Goal: Transaction & Acquisition: Purchase product/service

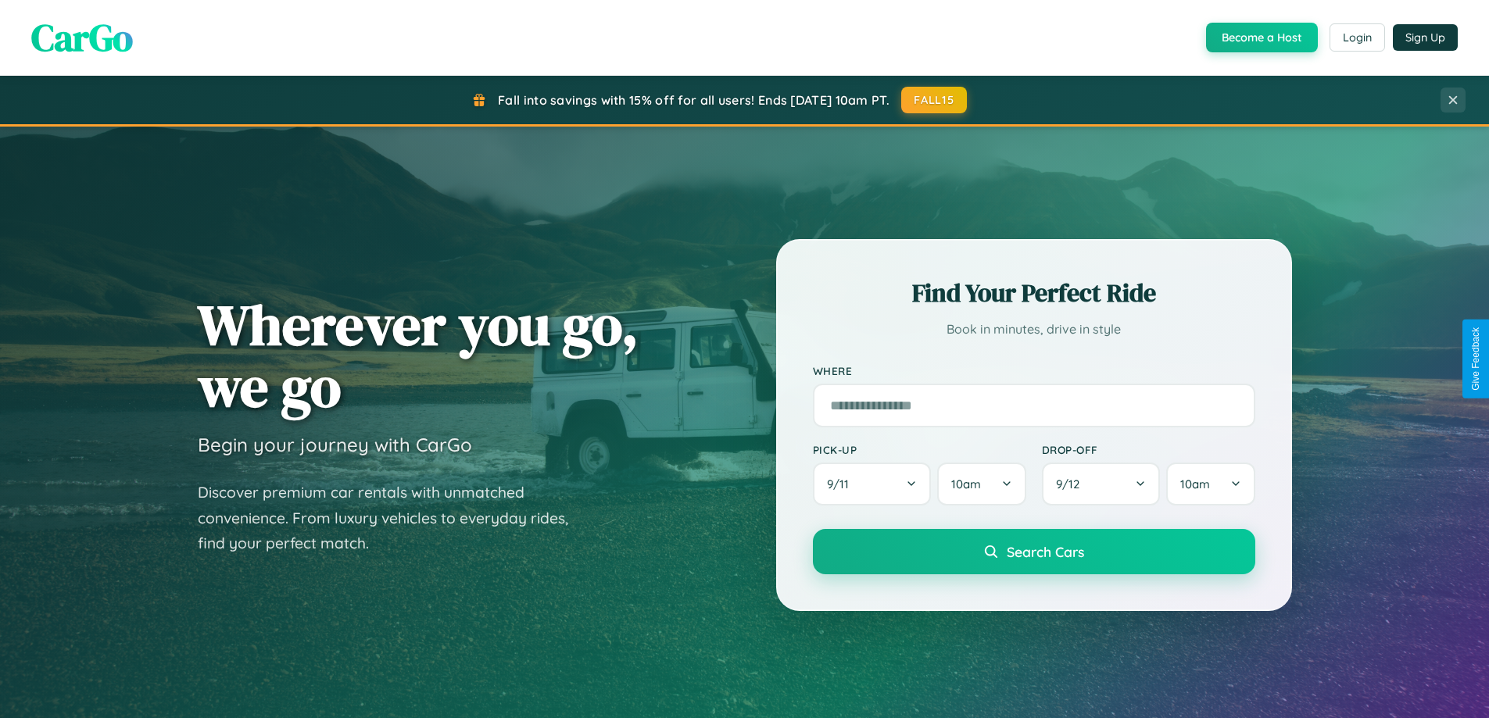
scroll to position [3007, 0]
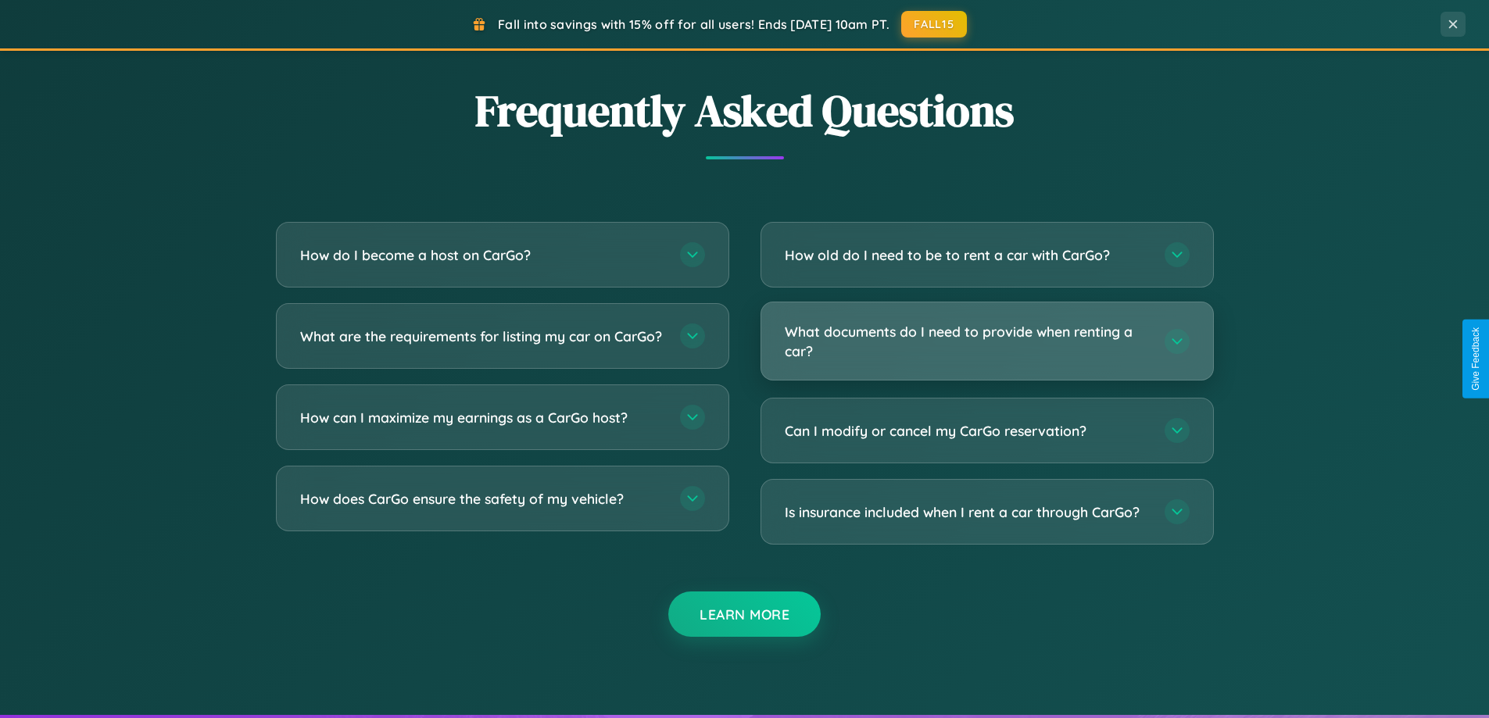
click at [986, 341] on h3 "What documents do I need to provide when renting a car?" at bounding box center [967, 341] width 364 height 38
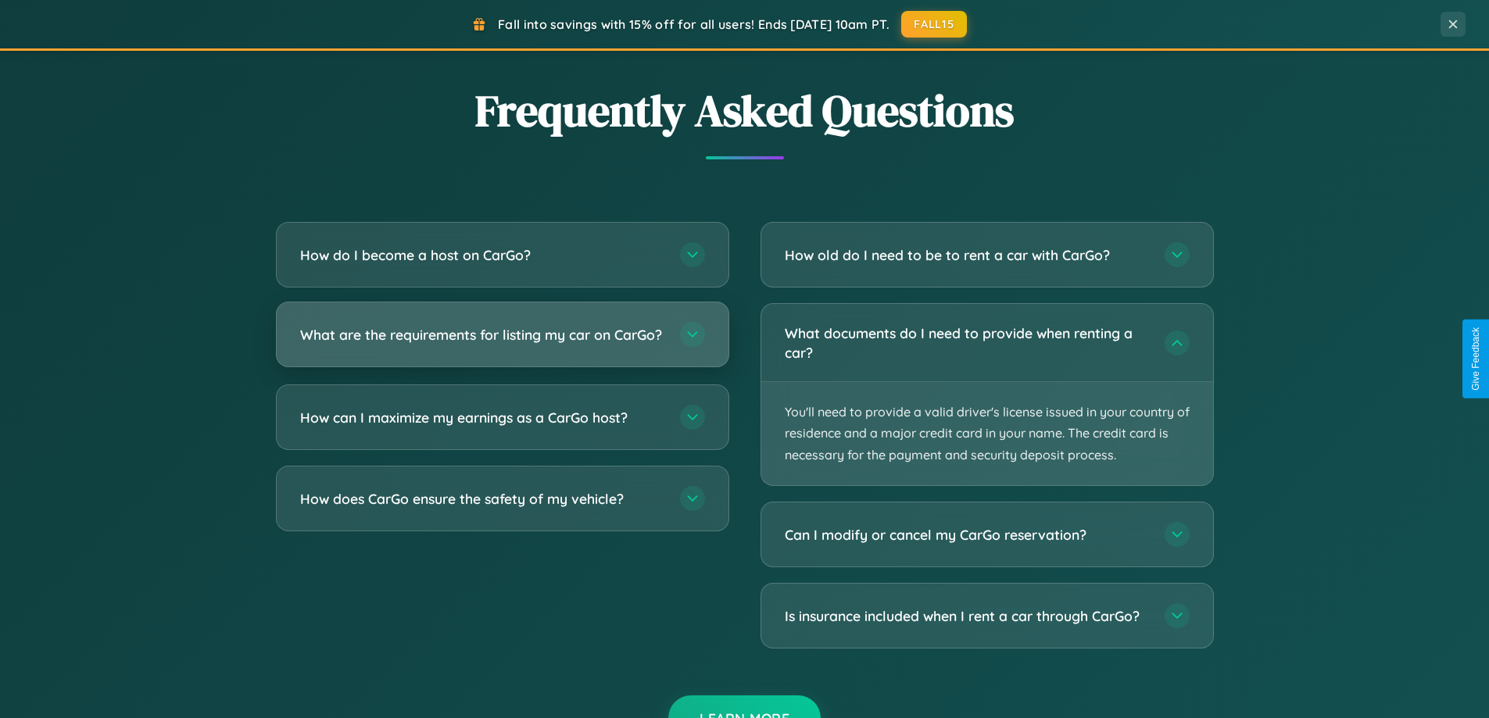
click at [502, 342] on h3 "What are the requirements for listing my car on CarGo?" at bounding box center [482, 335] width 364 height 20
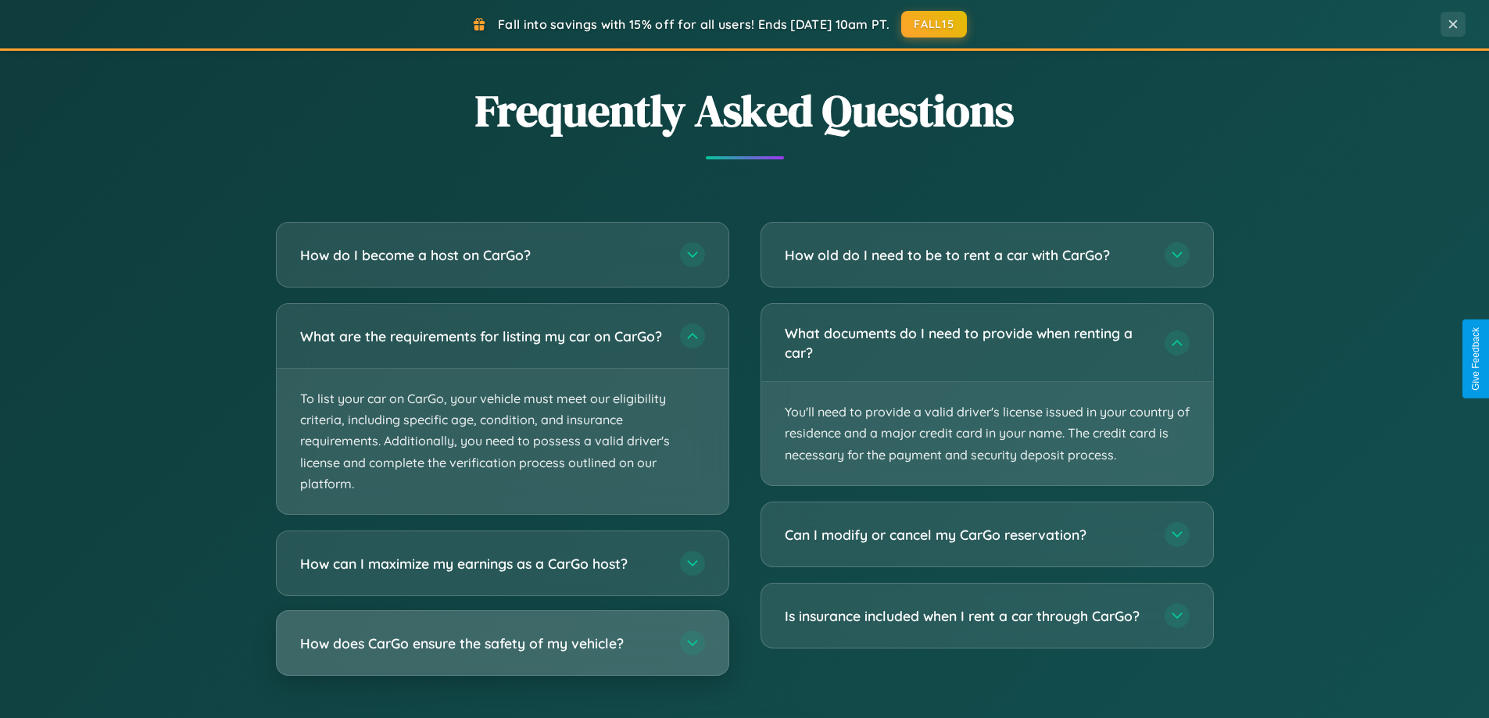
click at [502, 653] on h3 "How does CarGo ensure the safety of my vehicle?" at bounding box center [482, 644] width 364 height 20
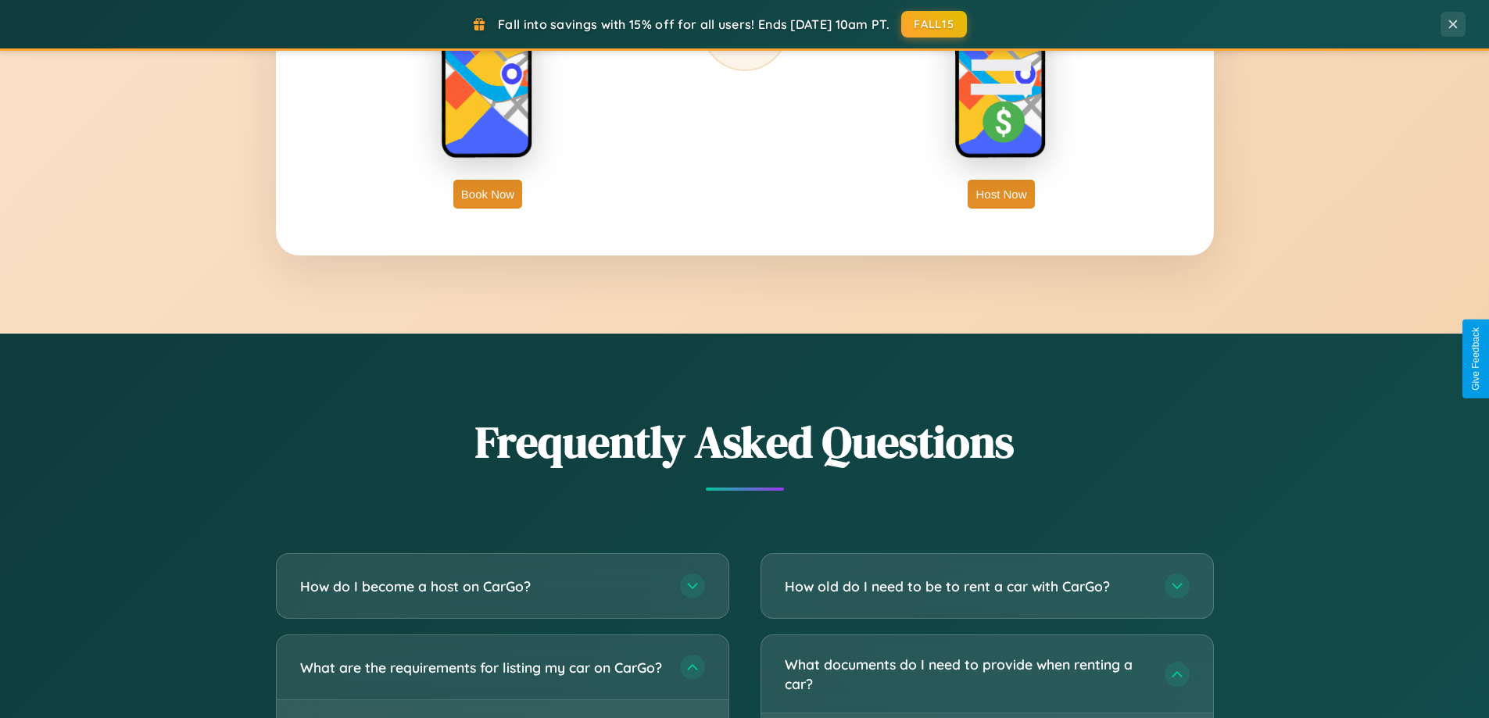
scroll to position [338, 0]
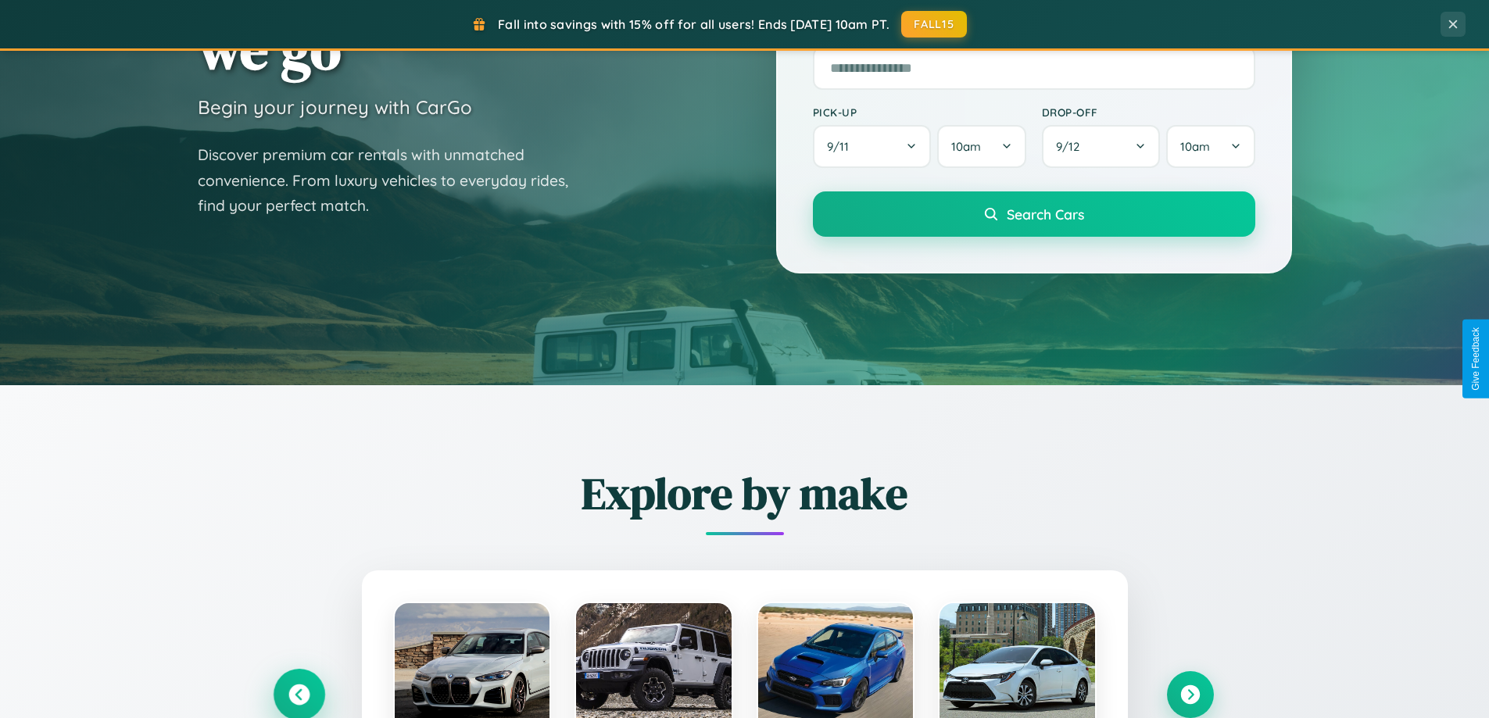
click at [299, 695] on icon at bounding box center [298, 695] width 21 height 21
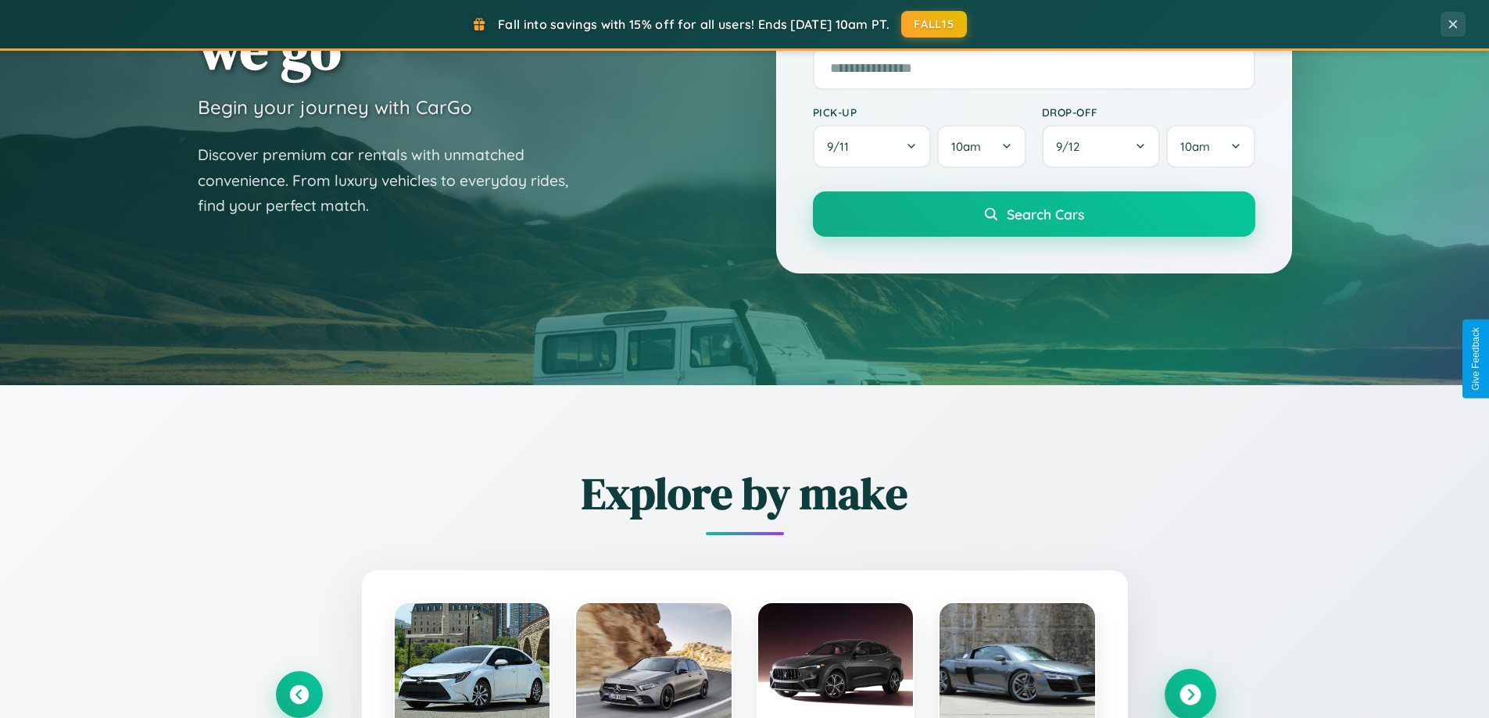
click at [1189, 695] on icon at bounding box center [1189, 695] width 21 height 21
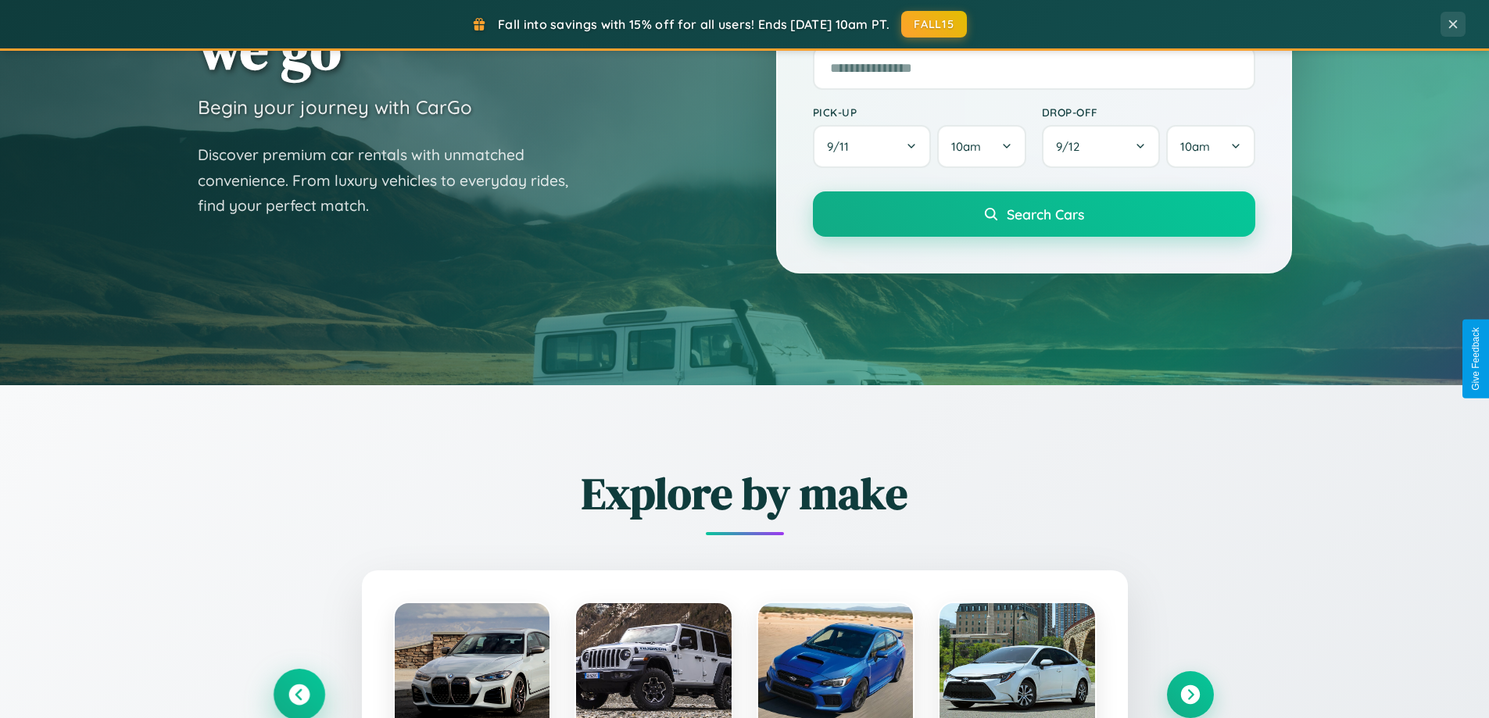
click at [299, 694] on icon at bounding box center [298, 695] width 21 height 21
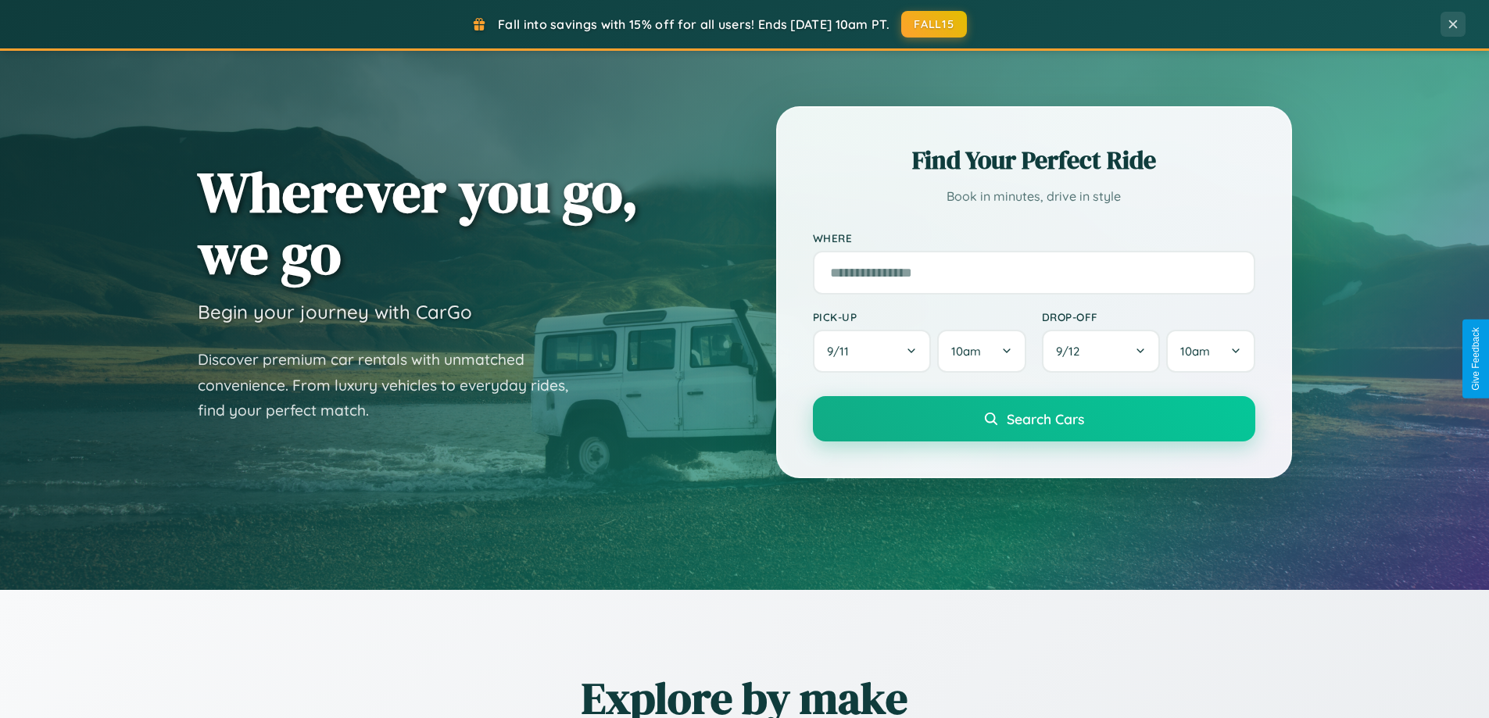
scroll to position [46, 0]
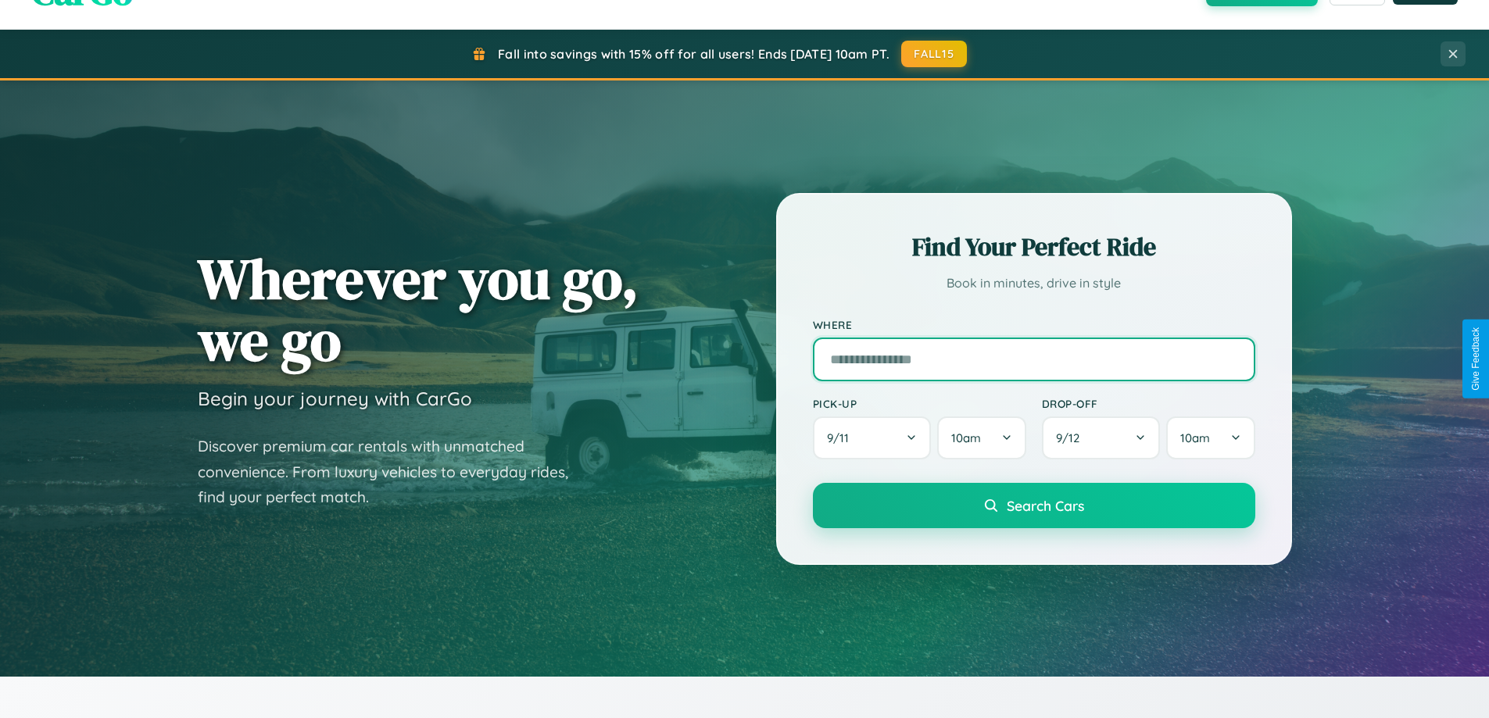
click at [1033, 359] on input "text" at bounding box center [1034, 360] width 442 height 44
type input "**********"
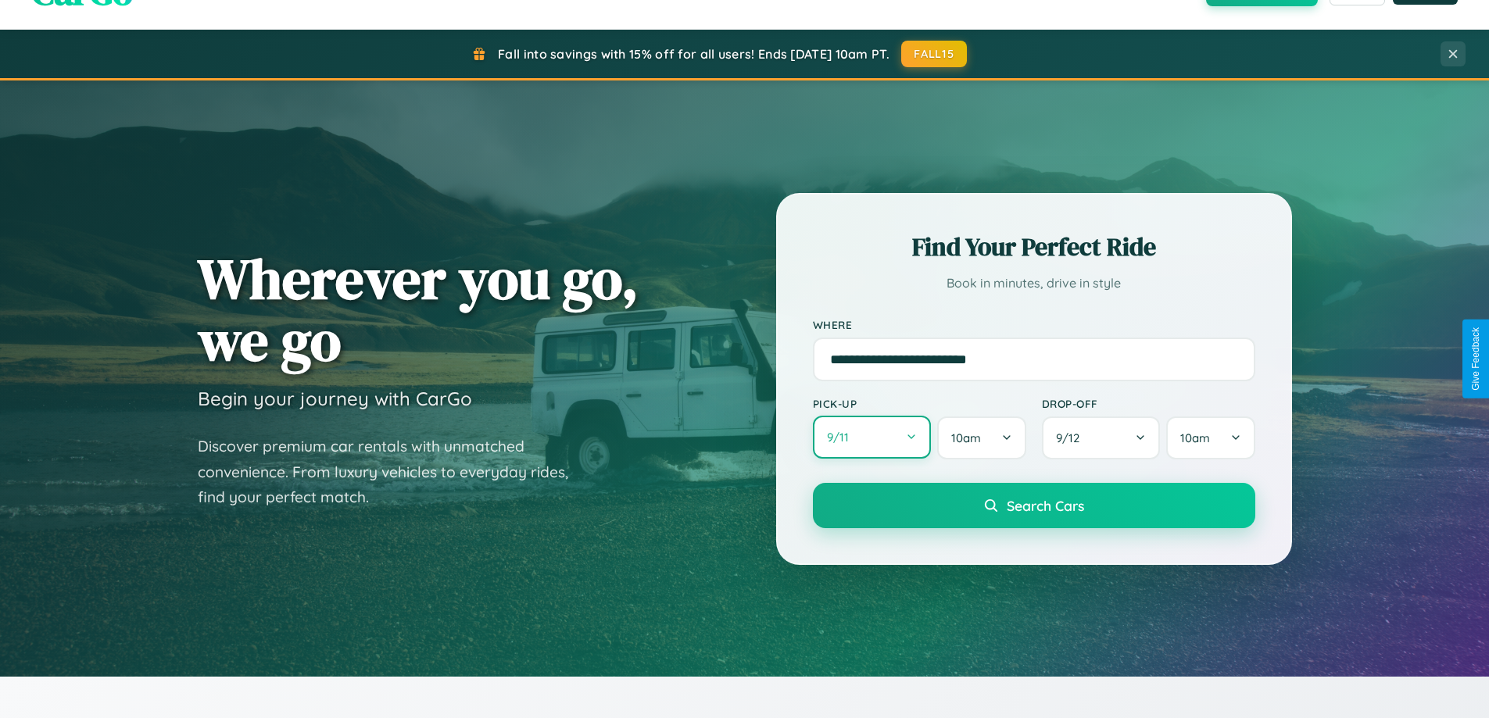
click at [871, 438] on button "9 / 11" at bounding box center [872, 437] width 119 height 43
select select "*"
select select "****"
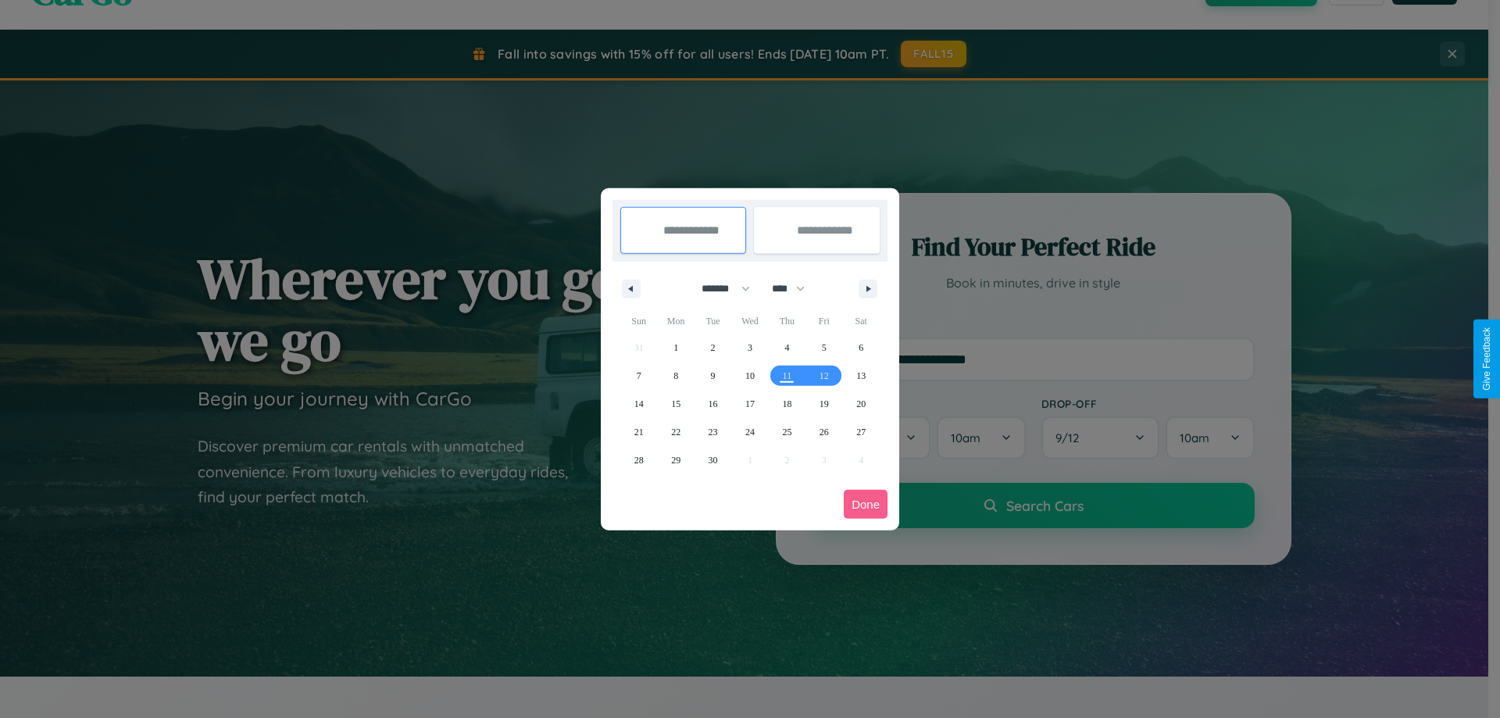
click at [719, 288] on select "******* ******** ***** ***** *** **** **** ****** ********* ******* ******** **…" at bounding box center [723, 289] width 66 height 26
select select "*"
click at [795, 288] on select "**** **** **** **** **** **** **** **** **** **** **** **** **** **** **** ****…" at bounding box center [787, 289] width 47 height 26
select select "****"
click at [824, 347] on span "3" at bounding box center [824, 348] width 5 height 28
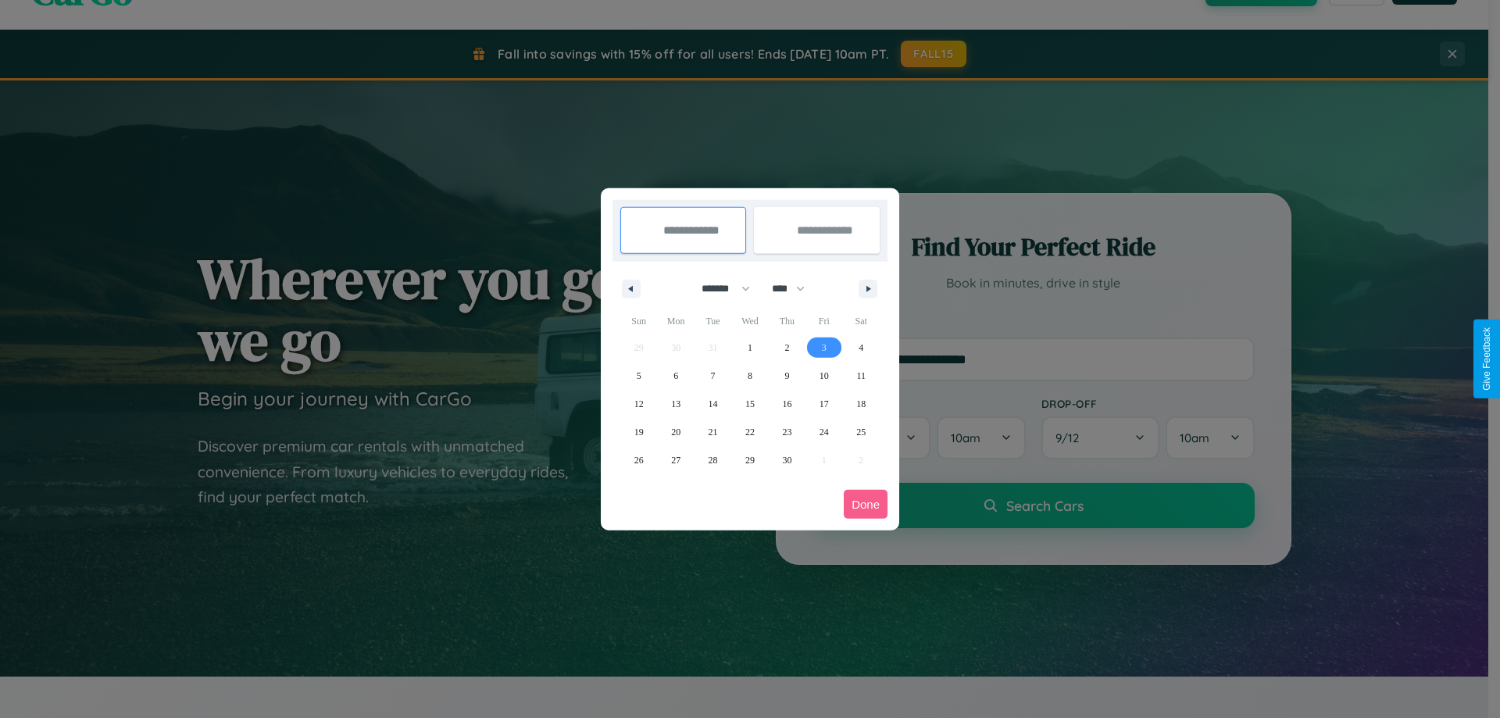
type input "**********"
click at [676, 403] on span "13" at bounding box center [675, 404] width 9 height 28
type input "**********"
click at [866, 504] on button "Done" at bounding box center [866, 504] width 44 height 29
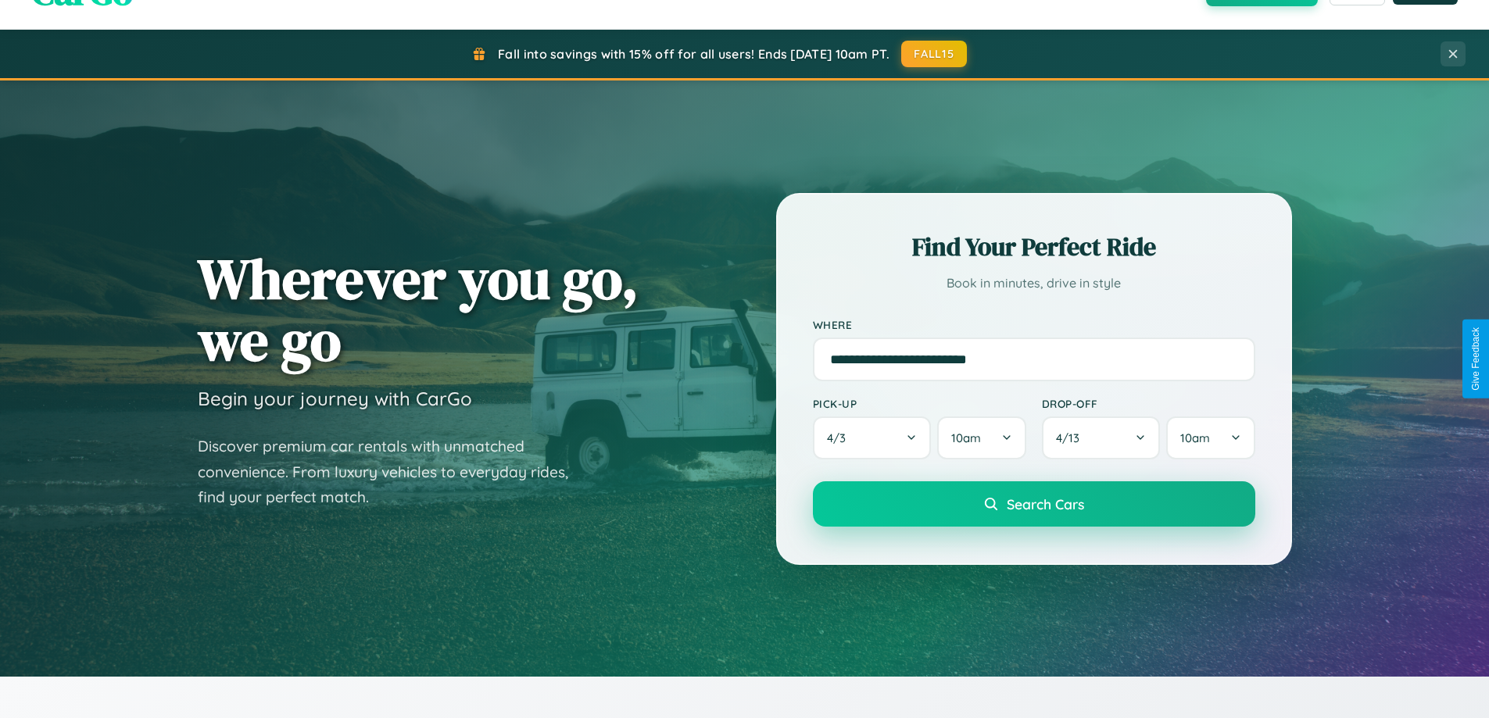
click at [1033, 504] on span "Search Cars" at bounding box center [1044, 503] width 77 height 17
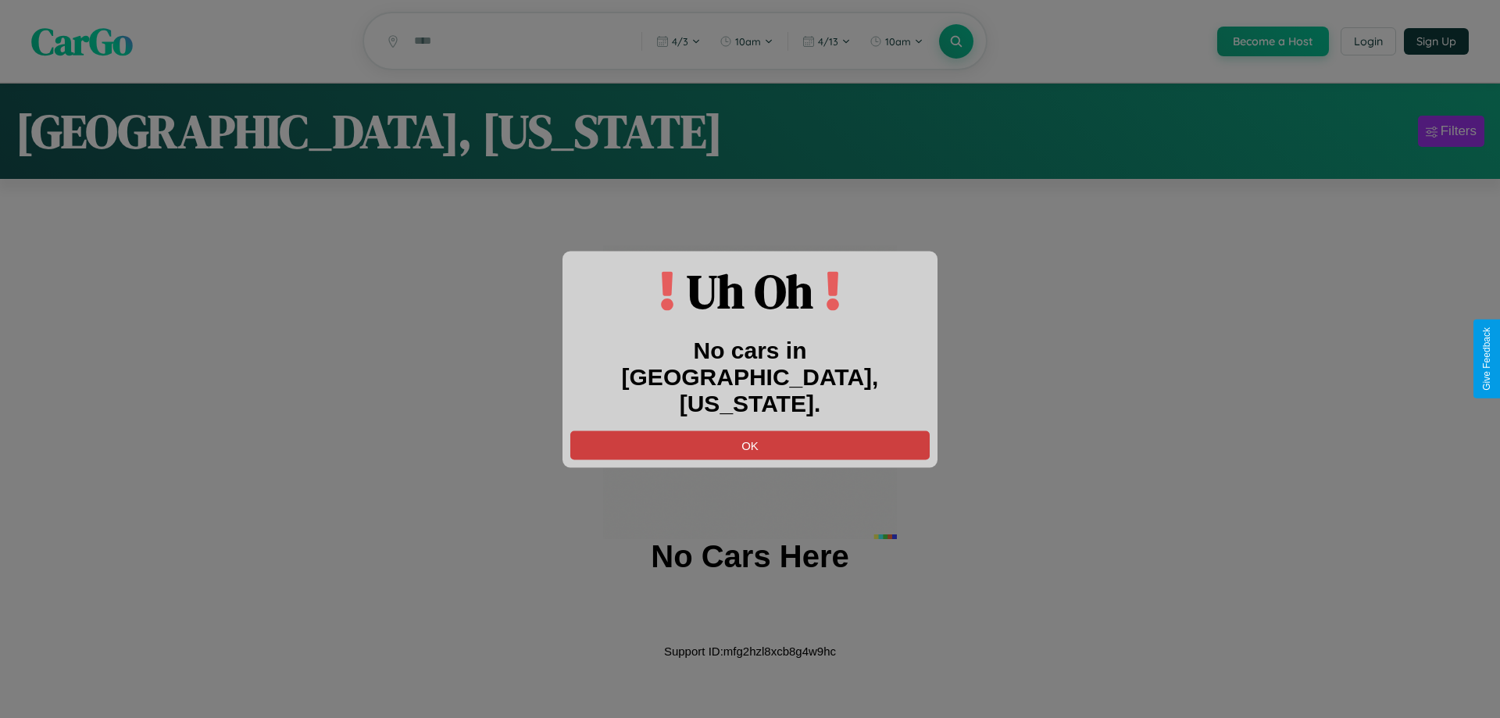
click at [750, 431] on button "OK" at bounding box center [749, 445] width 359 height 29
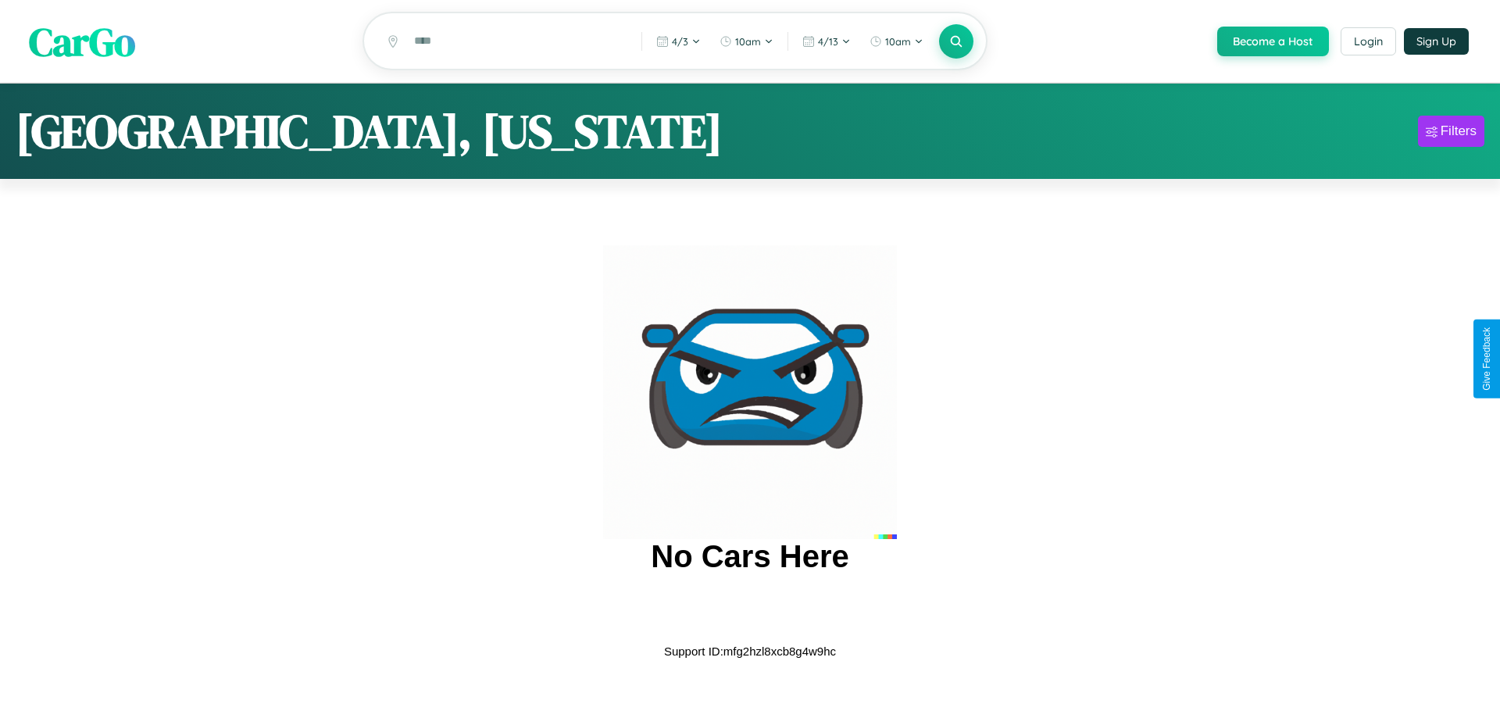
click at [82, 42] on span "CarGo" at bounding box center [82, 41] width 106 height 54
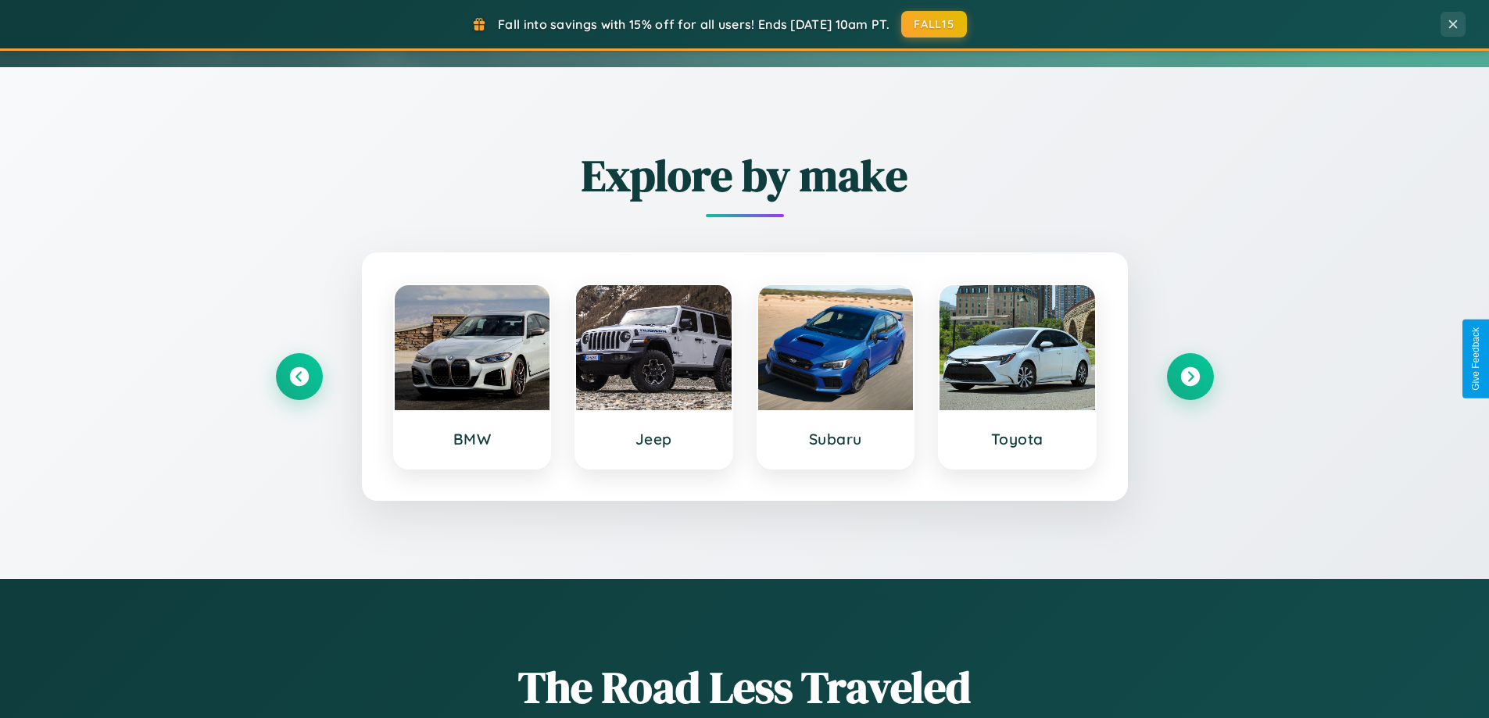
scroll to position [674, 0]
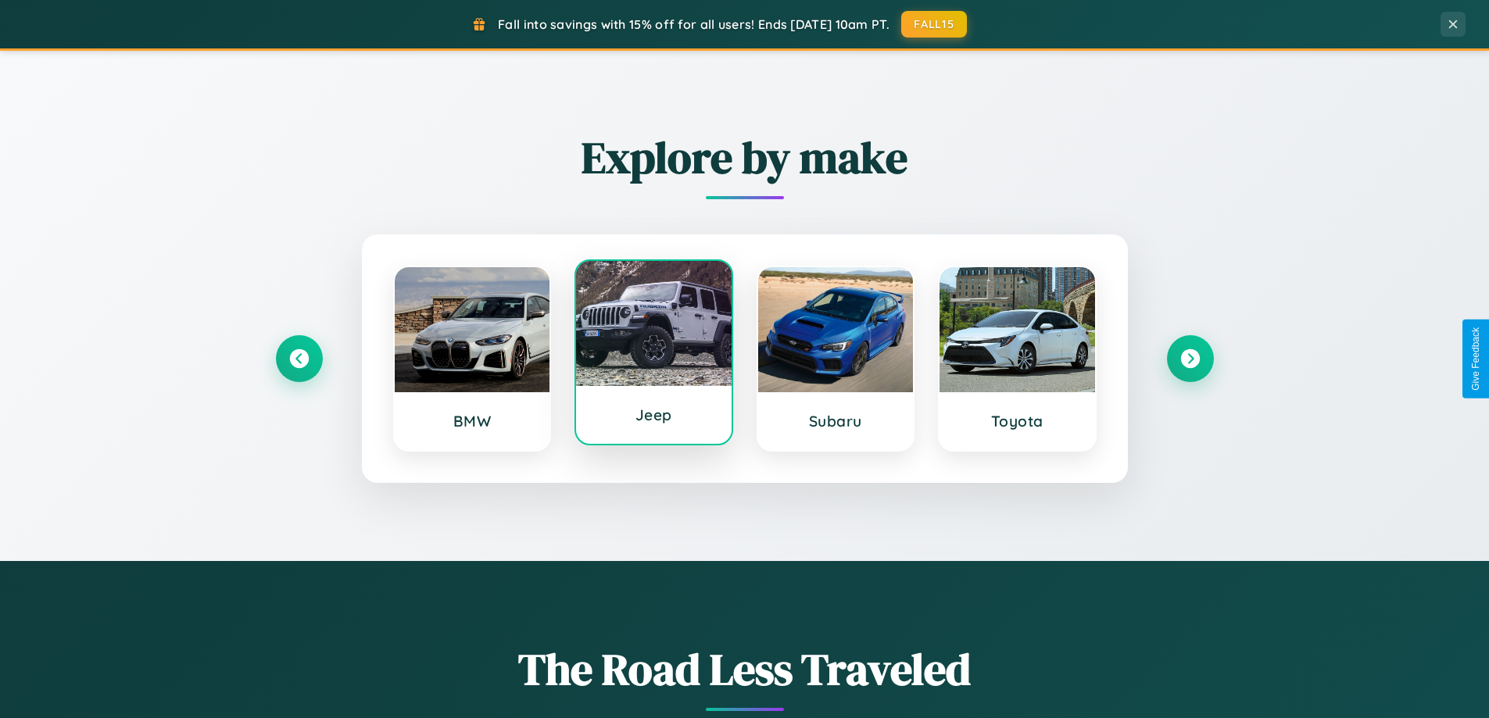
click at [653, 354] on div at bounding box center [654, 323] width 156 height 125
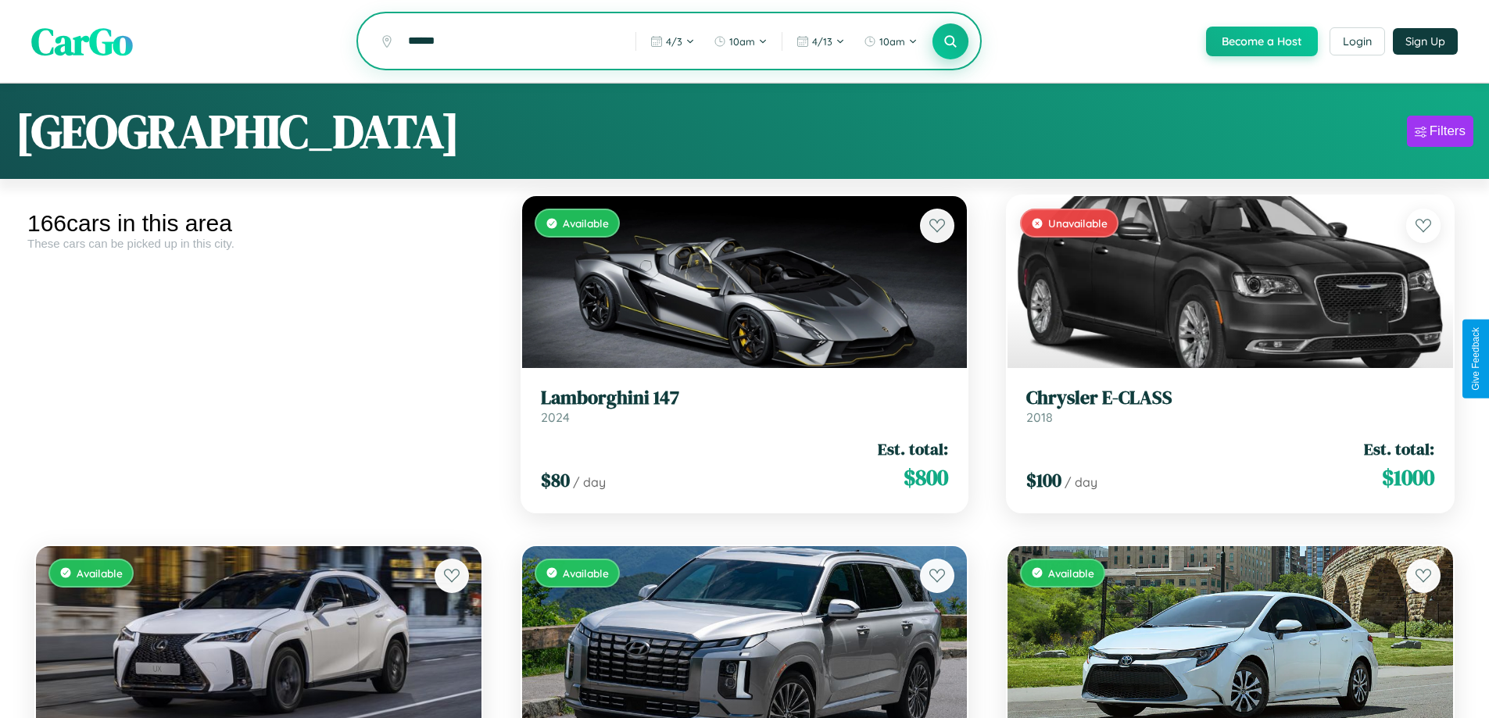
click at [949, 42] on icon at bounding box center [950, 41] width 15 height 15
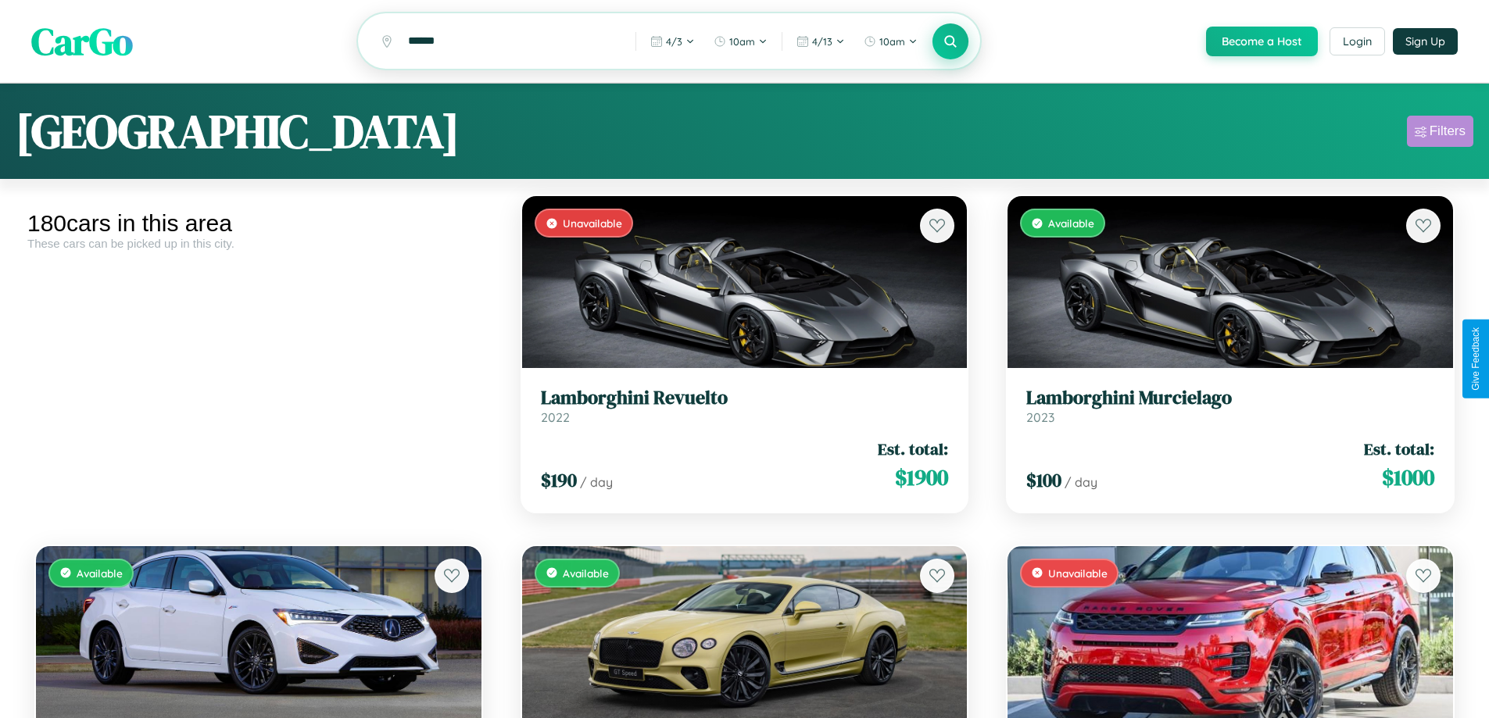
click at [1439, 134] on div "Filters" at bounding box center [1447, 131] width 36 height 16
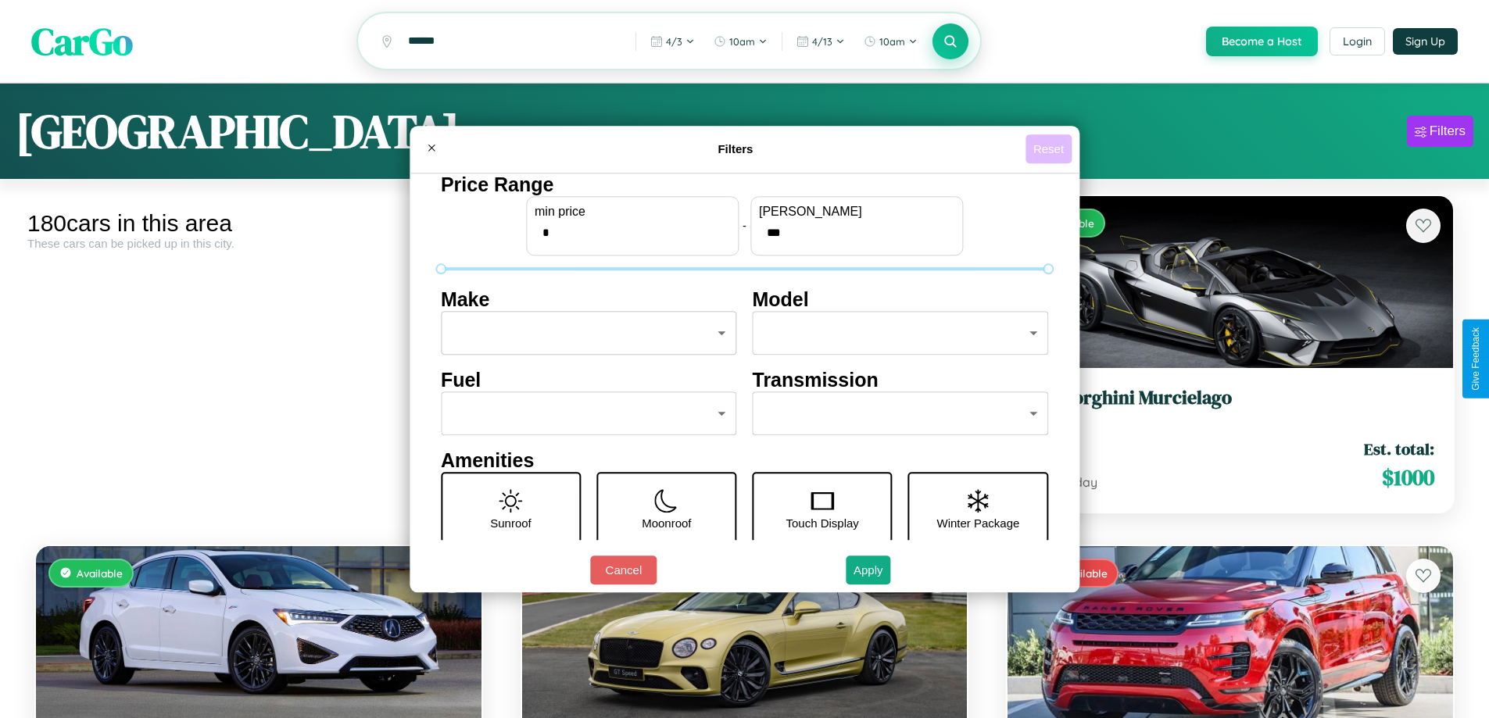
click at [1050, 148] on button "Reset" at bounding box center [1048, 148] width 46 height 29
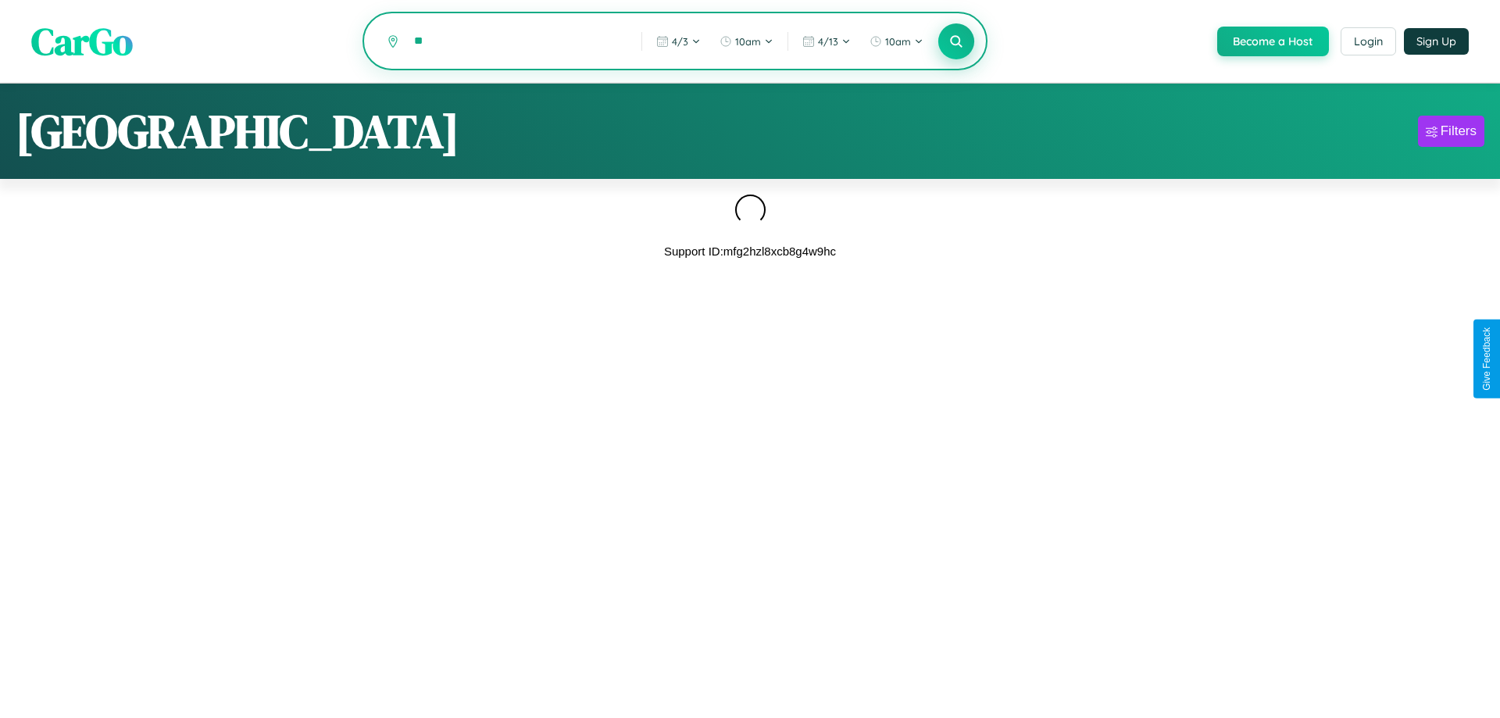
type input "*"
type input "******"
click at [955, 42] on icon at bounding box center [956, 41] width 15 height 15
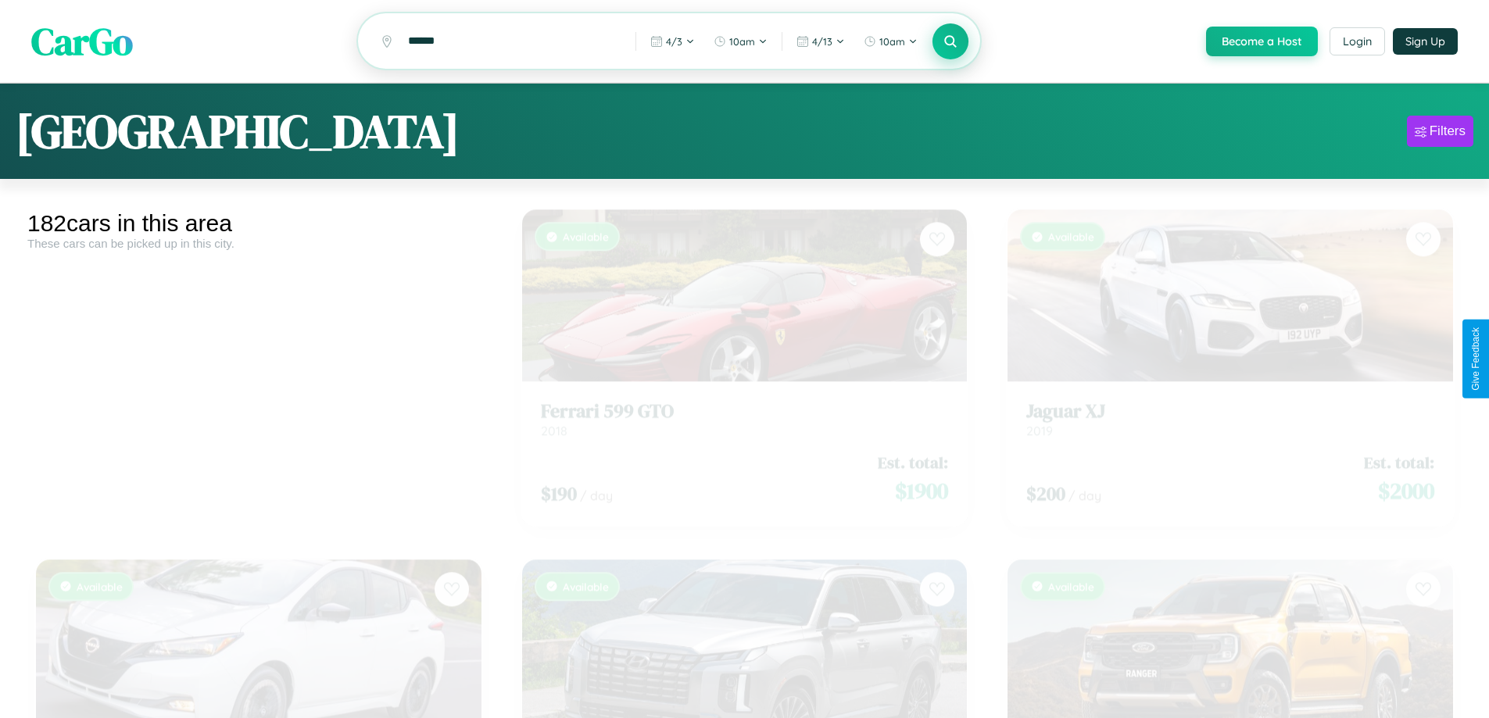
scroll to position [5118, 0]
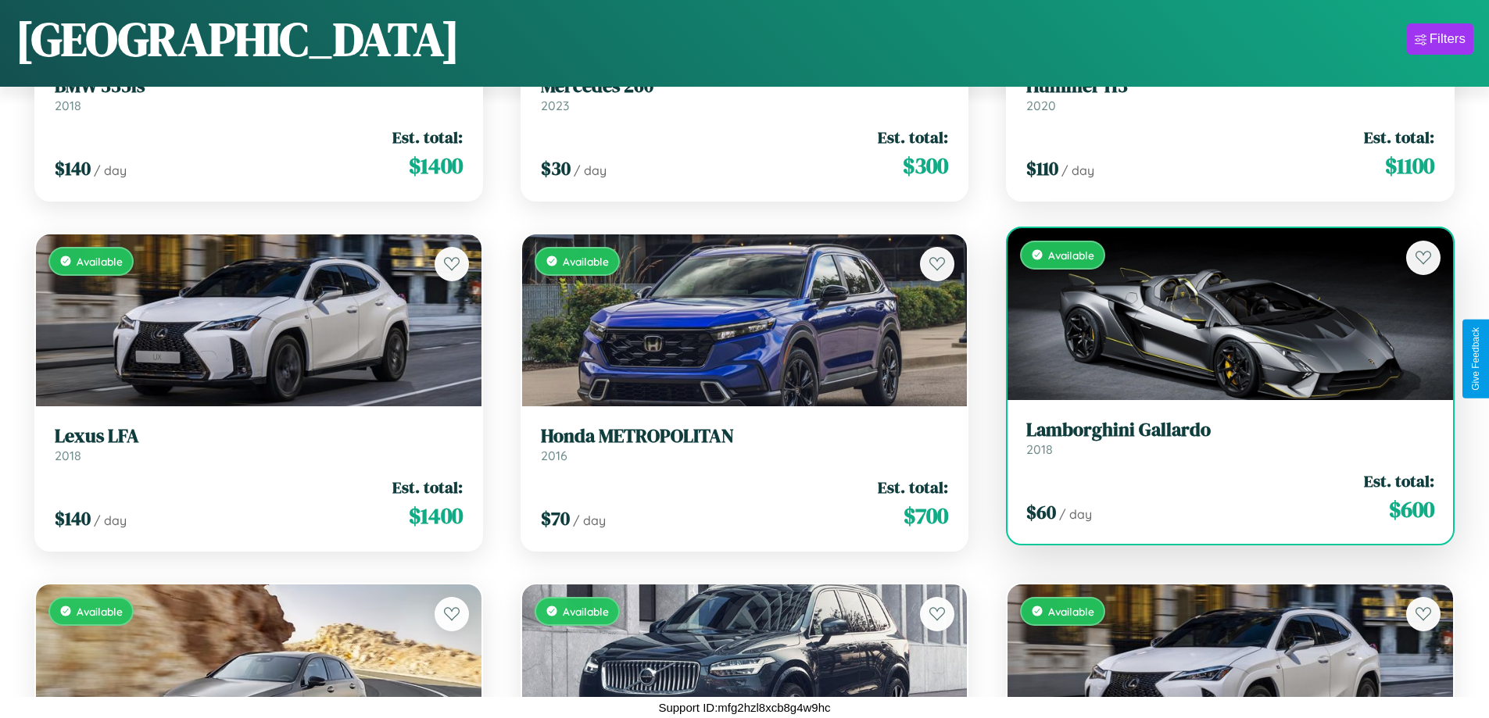
click at [1220, 441] on link "Lamborghini Gallardo 2018" at bounding box center [1230, 438] width 408 height 38
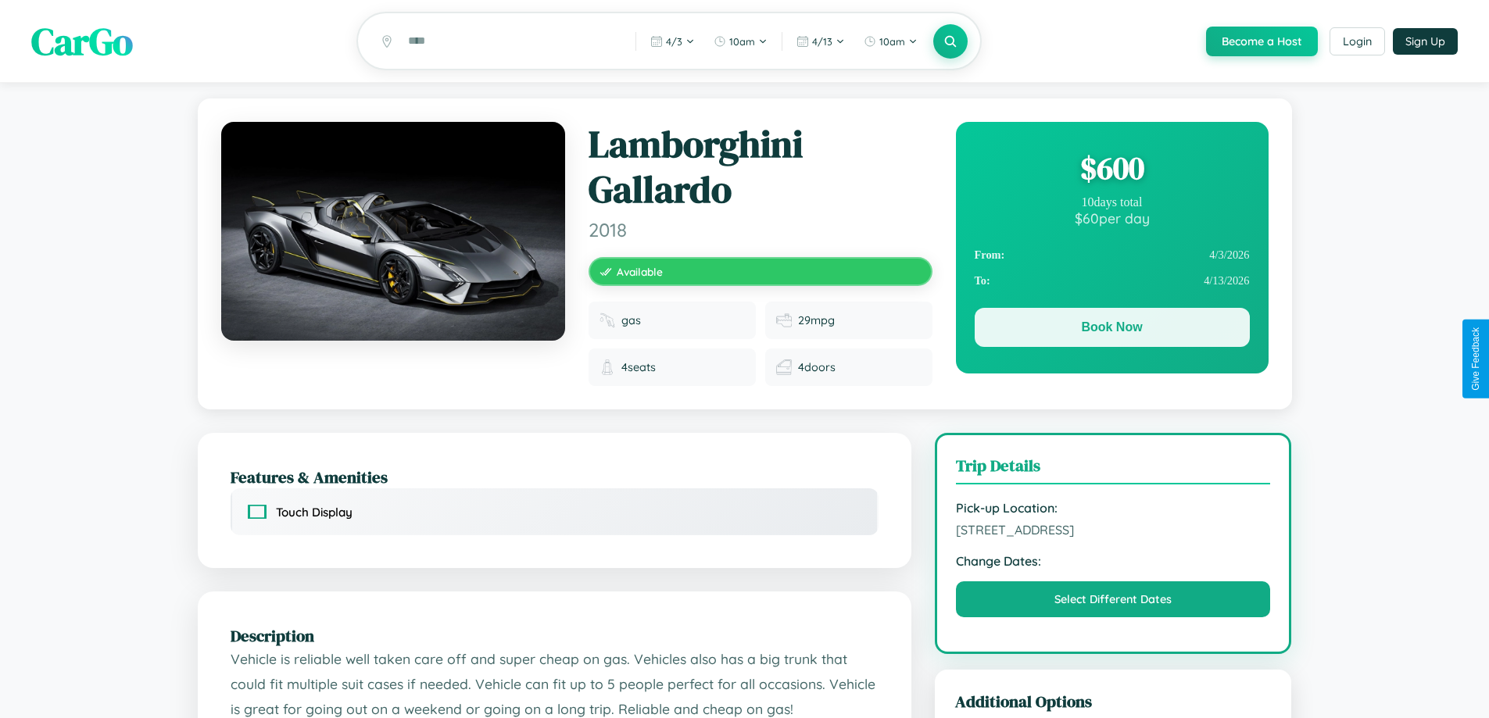
click at [1111, 331] on button "Book Now" at bounding box center [1111, 327] width 275 height 39
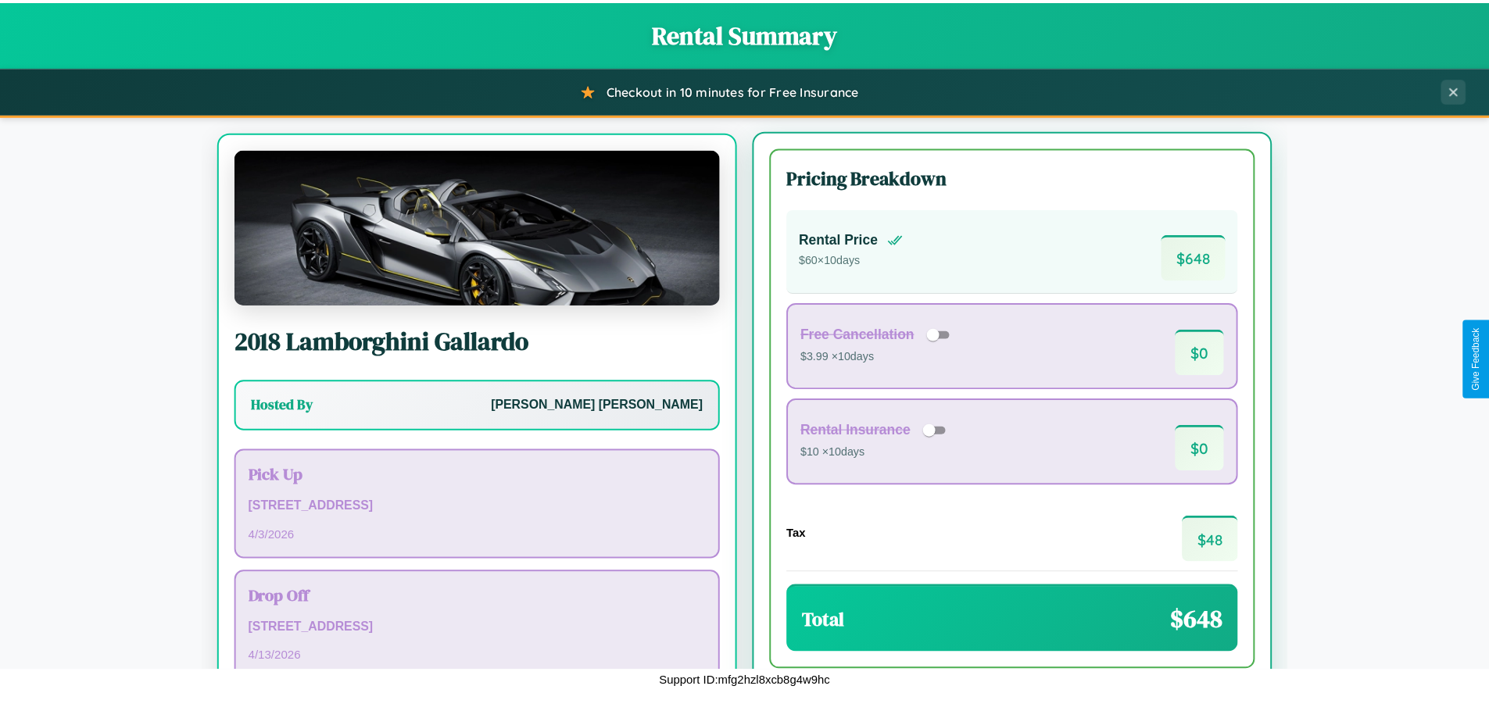
scroll to position [73, 0]
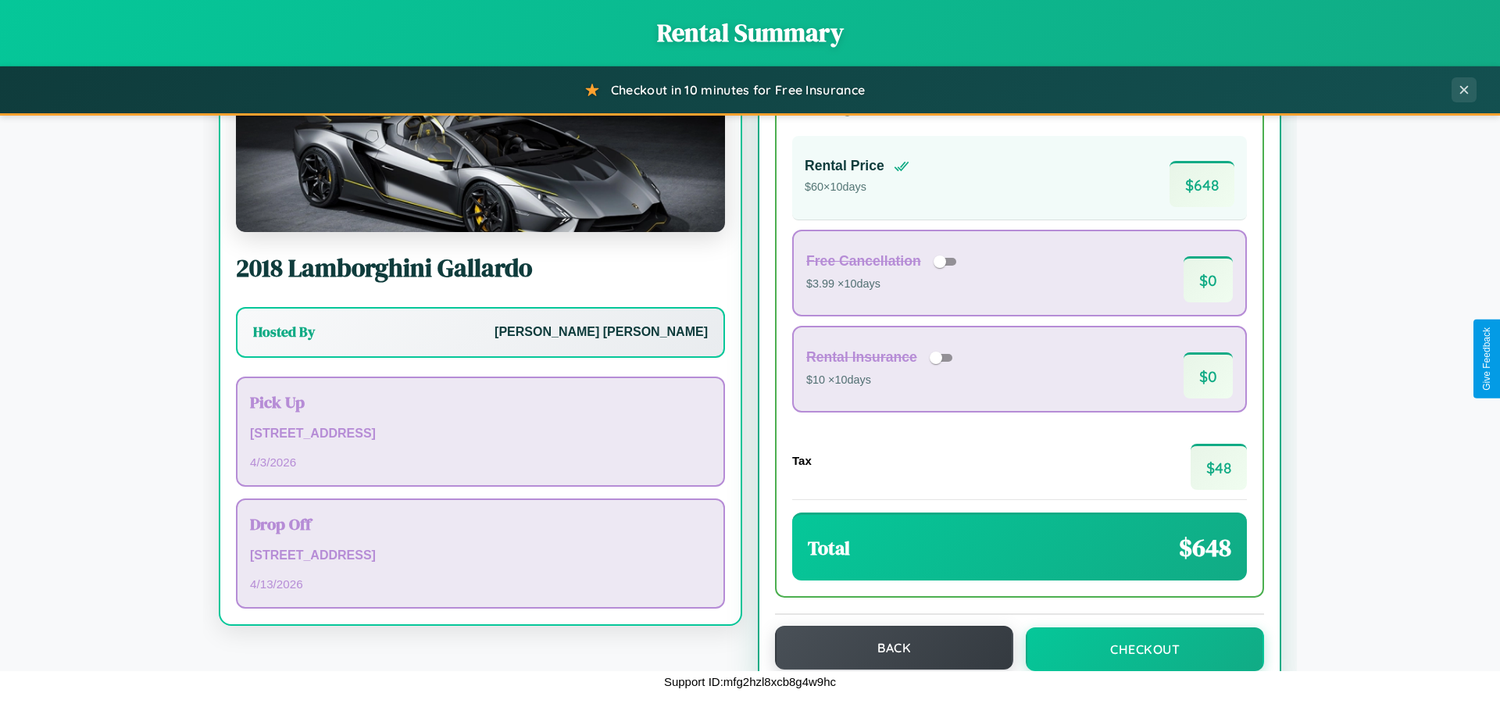
click at [887, 648] on button "Back" at bounding box center [894, 648] width 238 height 44
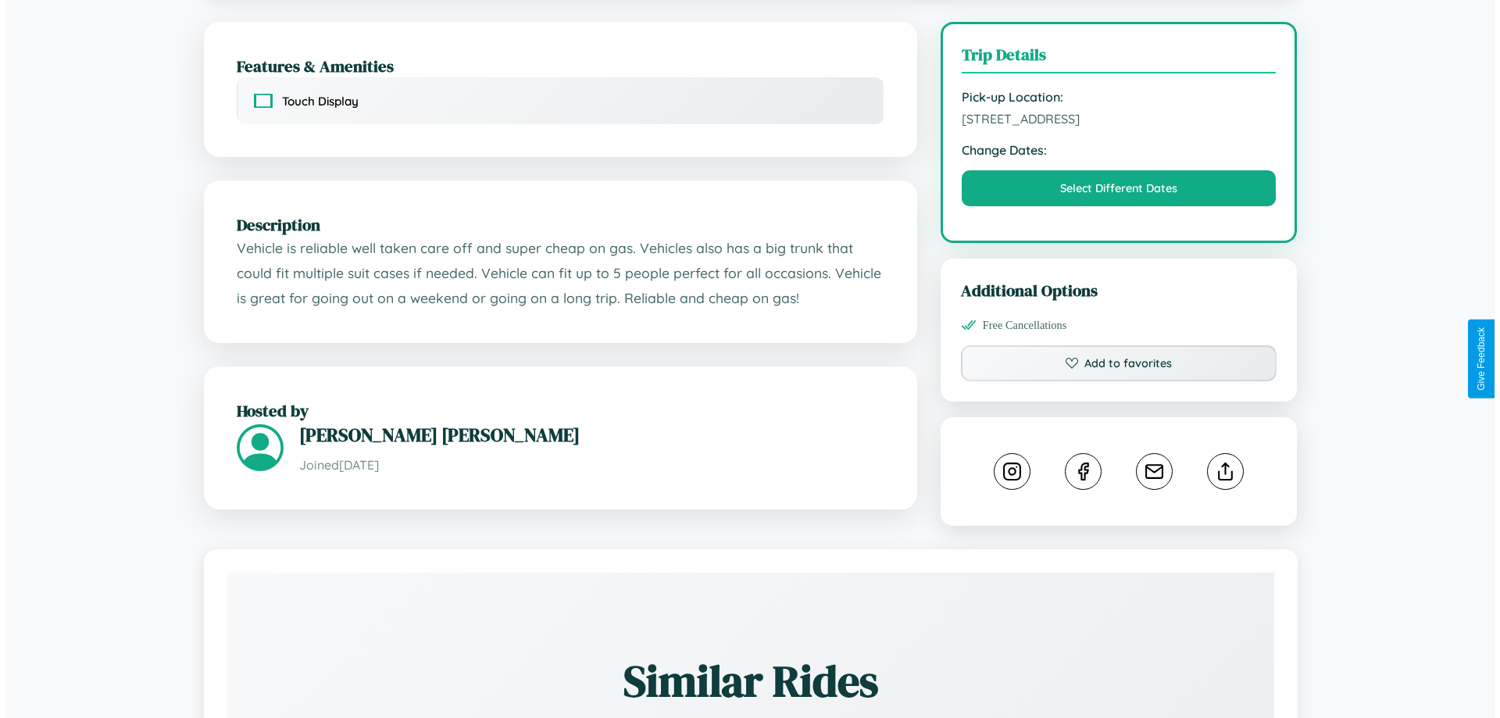
scroll to position [418, 0]
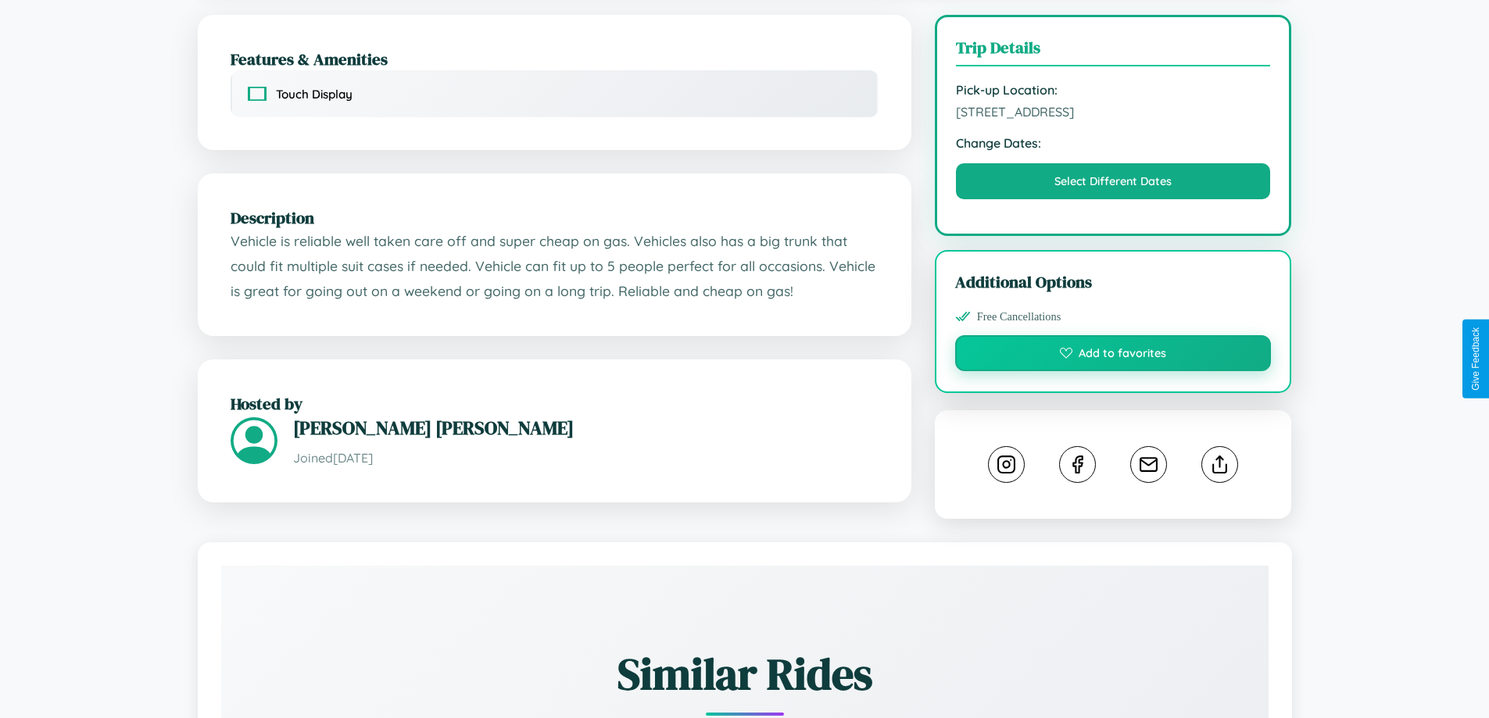
click at [1113, 356] on button "Add to favorites" at bounding box center [1113, 353] width 316 height 36
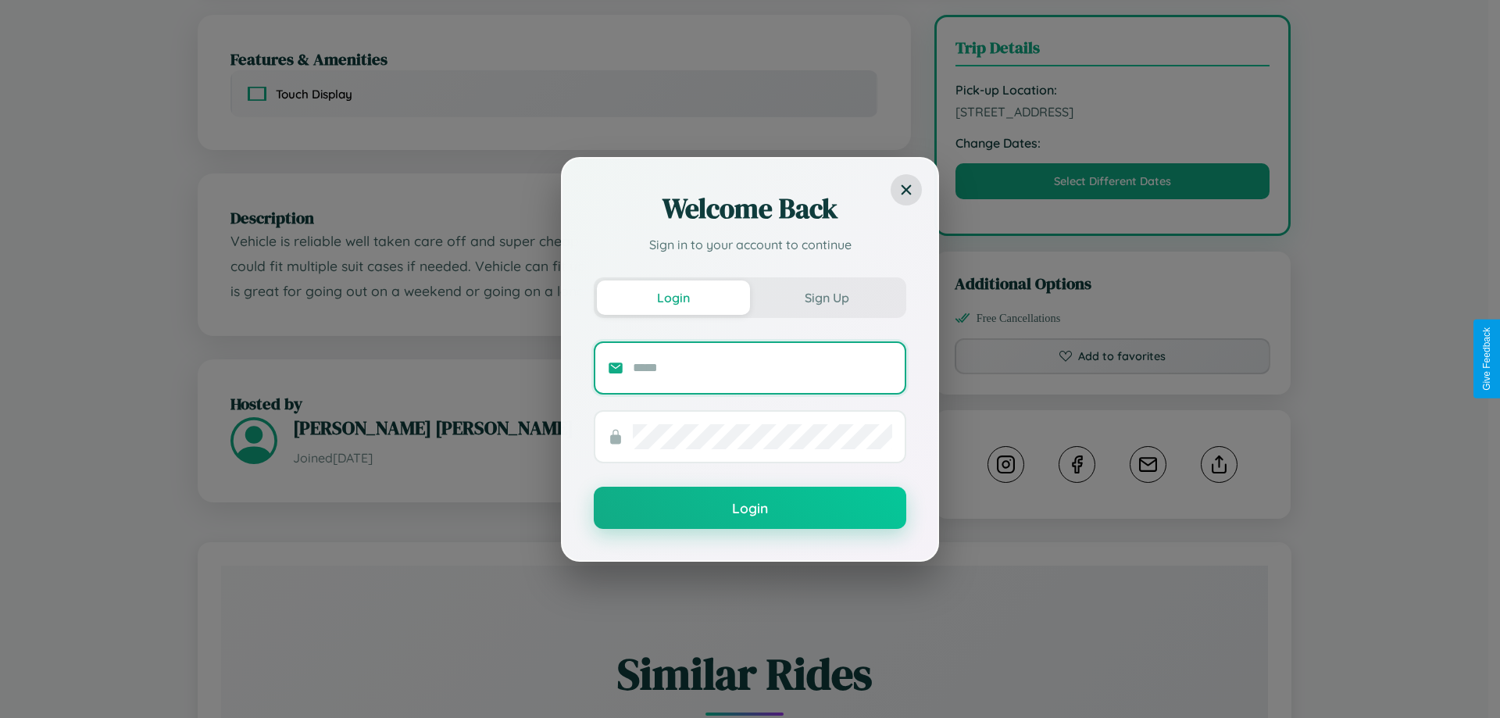
click at [763, 367] on input "text" at bounding box center [762, 368] width 259 height 25
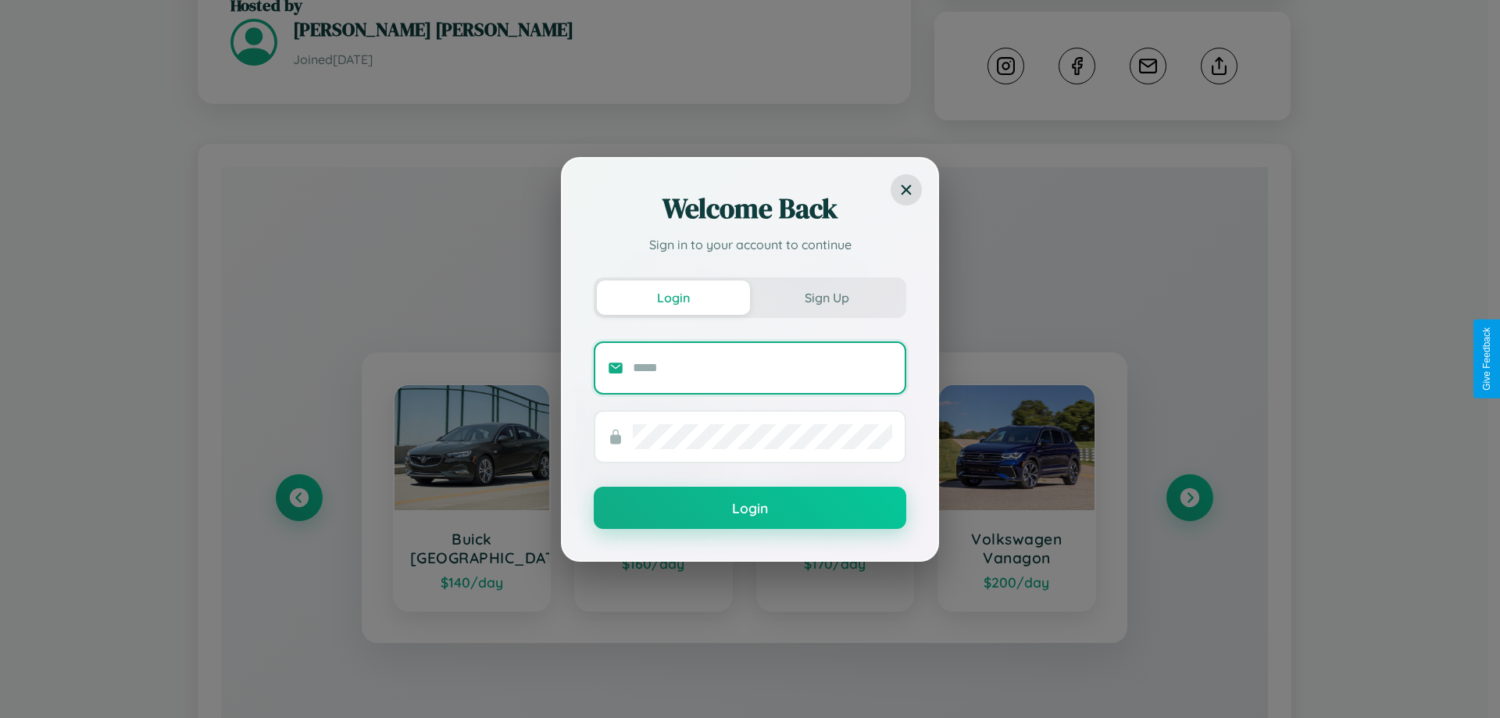
scroll to position [882, 0]
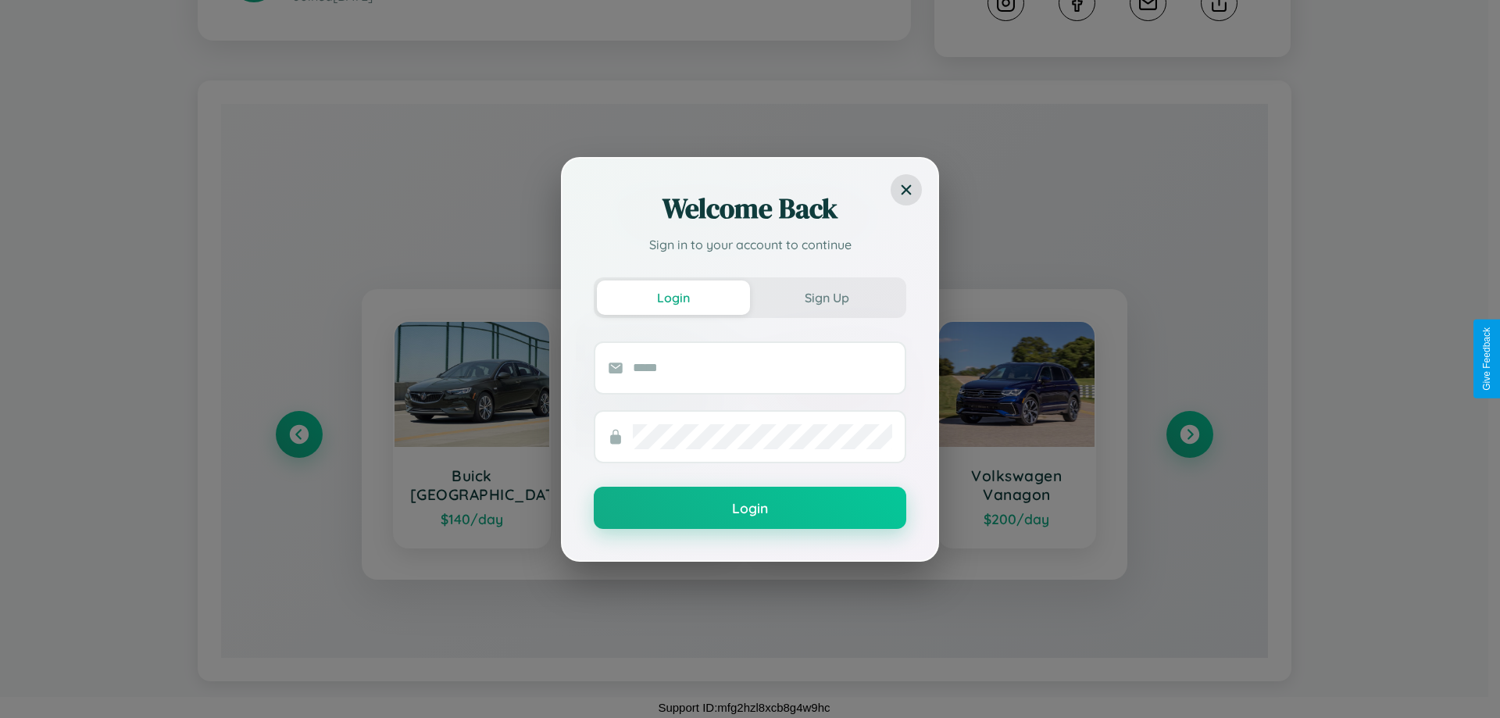
click at [1189, 434] on div "Welcome Back Sign in to your account to continue Login Sign Up Login" at bounding box center [750, 359] width 1500 height 718
click at [299, 434] on div "Welcome Back Sign in to your account to continue Login Sign Up Login" at bounding box center [750, 359] width 1500 height 718
click at [1189, 434] on div "Welcome Back Sign in to your account to continue Login Sign Up Login" at bounding box center [750, 359] width 1500 height 718
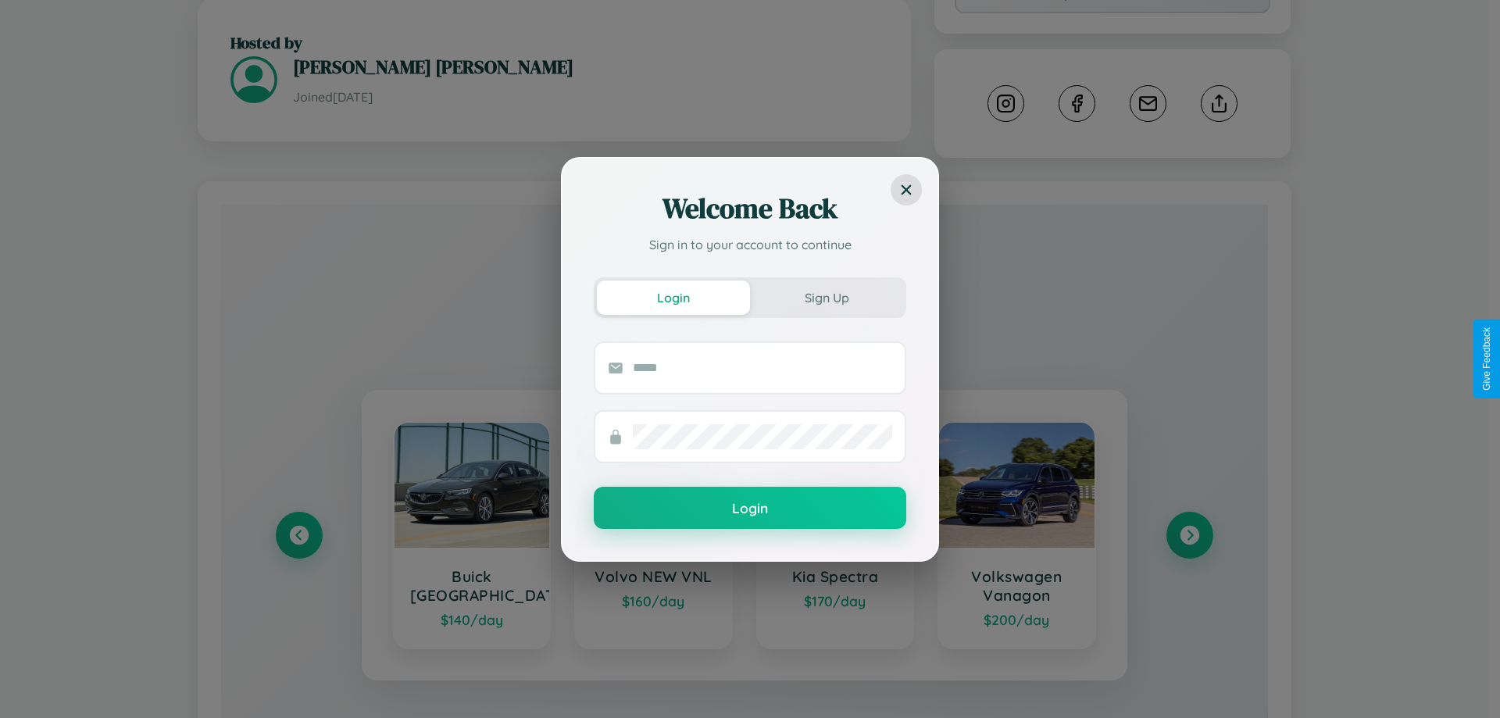
scroll to position [0, 0]
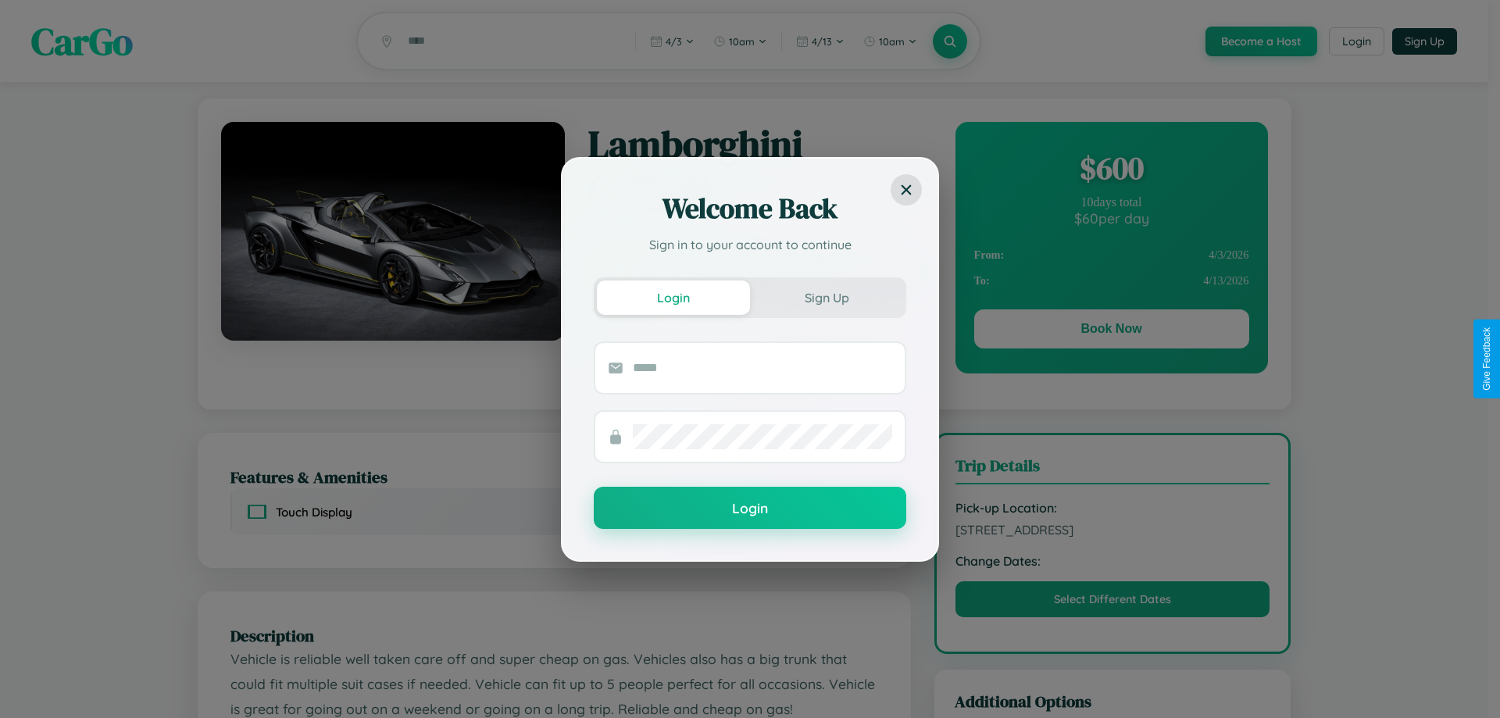
click at [1111, 331] on div "Welcome Back Sign in to your account to continue Login Sign Up Login" at bounding box center [750, 359] width 1500 height 718
